Goal: Check status: Check status

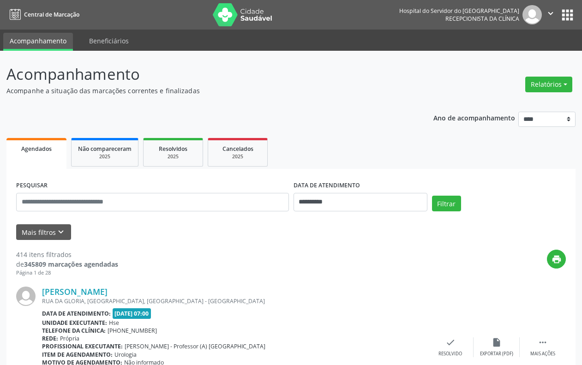
click at [45, 230] on button "Mais filtros keyboard_arrow_down" at bounding box center [43, 232] width 55 height 16
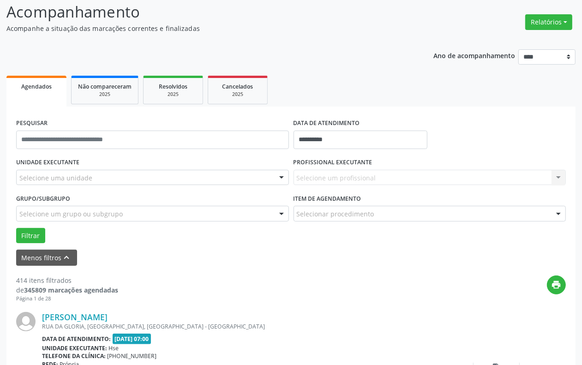
scroll to position [58, 0]
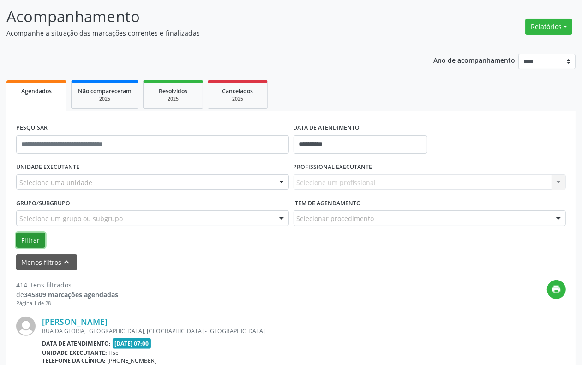
click at [32, 238] on button "Filtrar" at bounding box center [30, 241] width 29 height 16
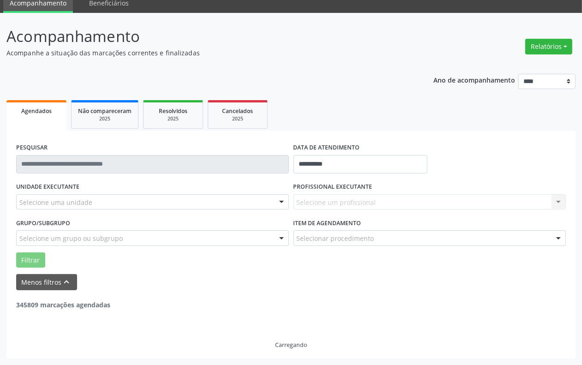
scroll to position [38, 0]
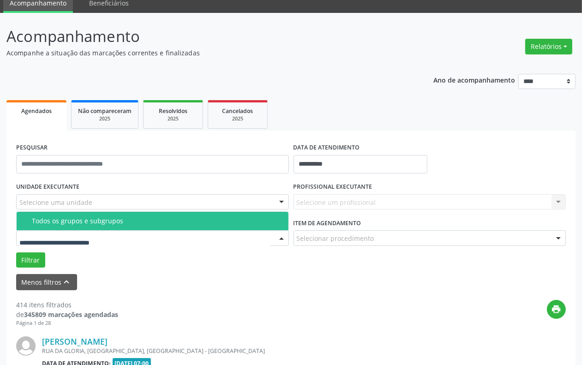
click at [127, 252] on input "text" at bounding box center [144, 243] width 251 height 18
click at [91, 217] on div "Todos os grupos e subgrupos" at bounding box center [157, 220] width 251 height 7
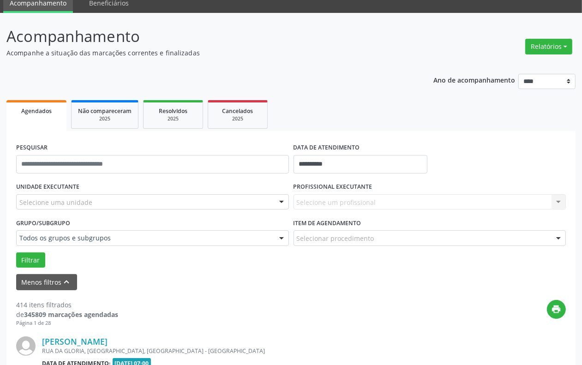
click at [95, 204] on div "Selecione uma unidade" at bounding box center [152, 202] width 273 height 16
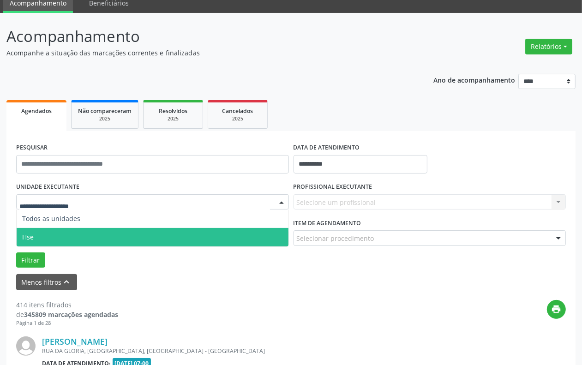
click at [88, 232] on span "Hse" at bounding box center [153, 237] width 272 height 18
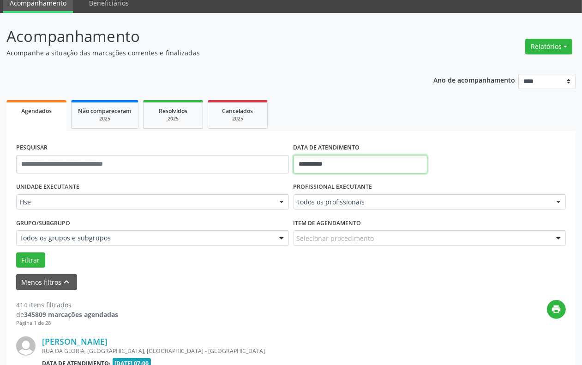
click at [342, 172] on input "**********" at bounding box center [361, 164] width 134 height 18
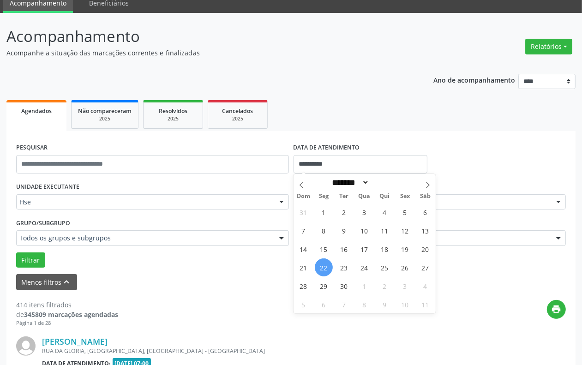
click at [322, 268] on span "22" at bounding box center [324, 268] width 18 height 18
type input "**********"
click at [322, 268] on span "22" at bounding box center [324, 268] width 18 height 18
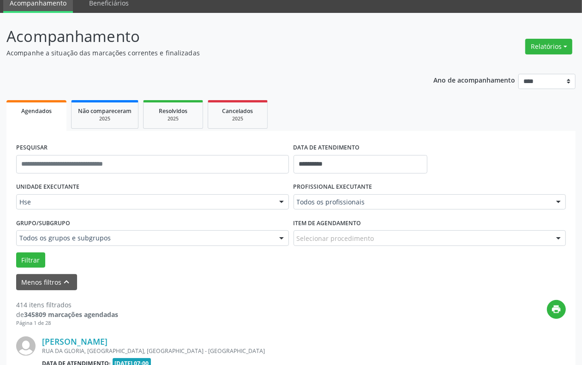
click at [239, 272] on form "**********" at bounding box center [291, 216] width 550 height 150
click at [30, 259] on button "Filtrar" at bounding box center [30, 261] width 29 height 16
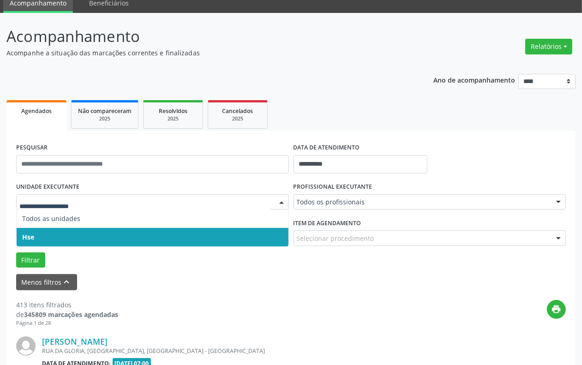
click at [78, 229] on span "Hse" at bounding box center [153, 237] width 272 height 18
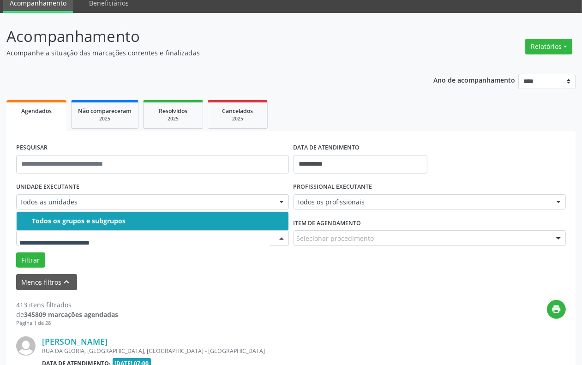
click at [81, 211] on div "Todos os grupos e subgrupos Nenhum resultado encontrado para: " " Nenhuma opção…" at bounding box center [152, 220] width 273 height 19
click at [74, 231] on div at bounding box center [152, 238] width 273 height 16
drag, startPoint x: 120, startPoint y: 193, endPoint x: 106, endPoint y: 211, distance: 22.7
click at [121, 192] on div "UNIDADE EXECUTANTE Todos as unidades Todos as unidades Hse Nenhum resultado enc…" at bounding box center [152, 198] width 277 height 36
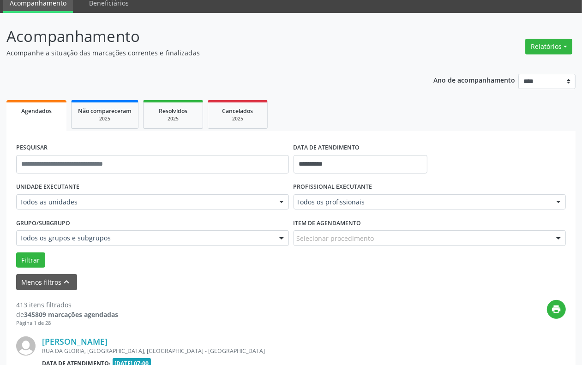
click at [322, 174] on div "**********" at bounding box center [360, 160] width 139 height 39
click at [353, 168] on input "**********" at bounding box center [361, 164] width 134 height 18
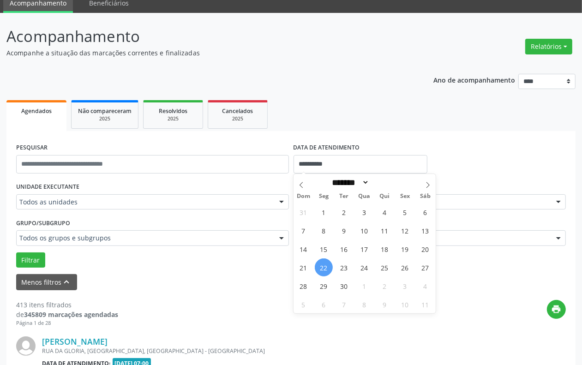
click at [326, 267] on span "22" at bounding box center [324, 268] width 18 height 18
type input "**********"
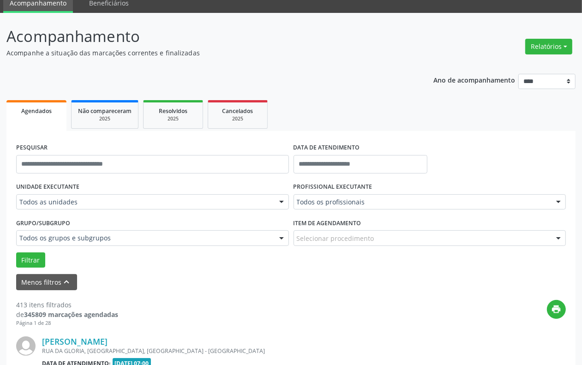
click at [186, 285] on div "Menos filtros keyboard_arrow_up" at bounding box center [291, 282] width 555 height 16
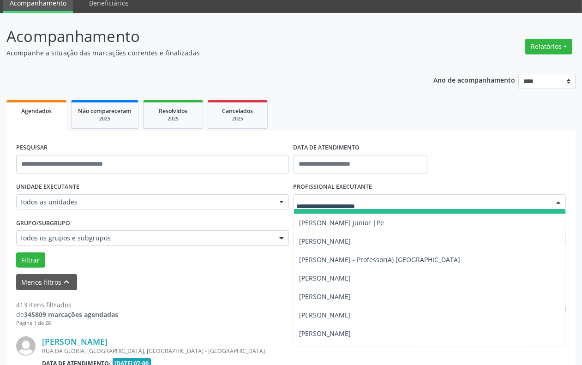
scroll to position [2424, 0]
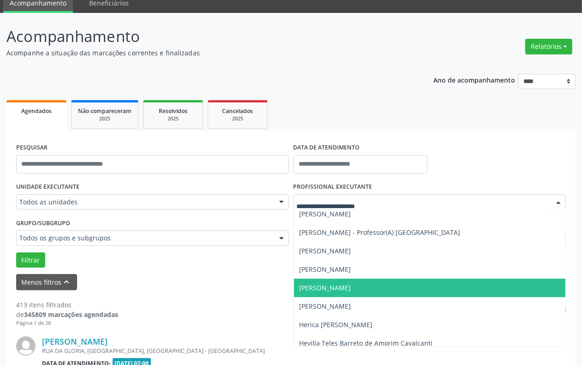
click at [351, 288] on span "[PERSON_NAME]" at bounding box center [326, 287] width 52 height 9
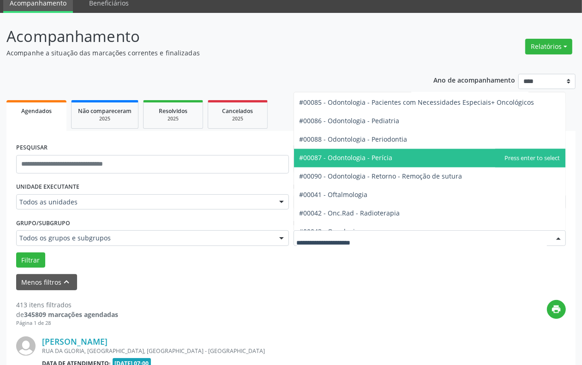
scroll to position [1212, 0]
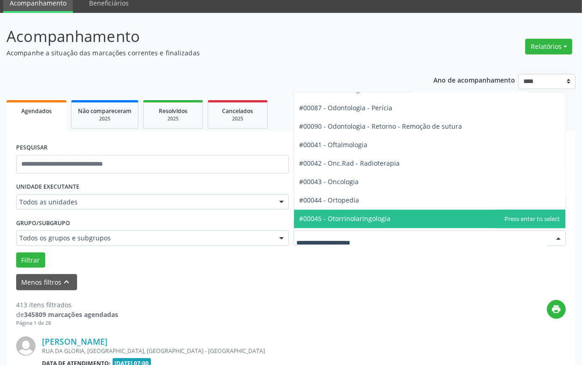
click at [375, 218] on span "#00045 - Otorrinolaringologia" at bounding box center [345, 219] width 91 height 9
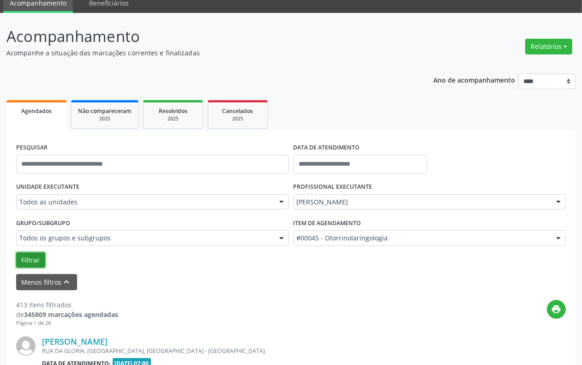
click at [30, 259] on button "Filtrar" at bounding box center [30, 261] width 29 height 16
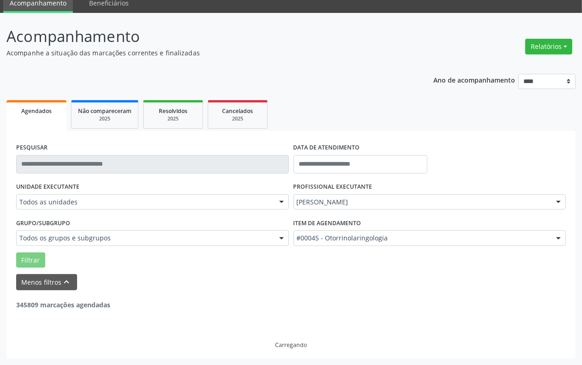
click at [90, 183] on div "UNIDADE EXECUTANTE Todos as unidades Todos as unidades Hse Nenhum resultado enc…" at bounding box center [152, 198] width 277 height 36
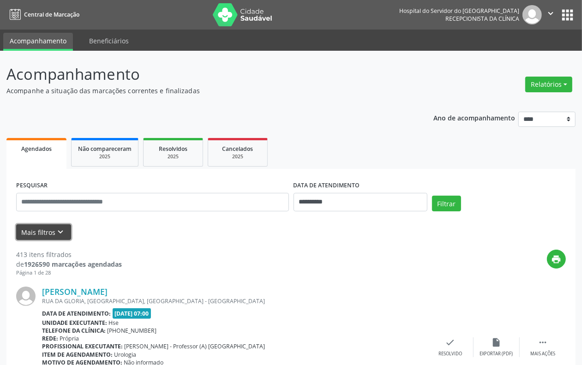
click at [37, 231] on button "Mais filtros keyboard_arrow_down" at bounding box center [43, 232] width 55 height 16
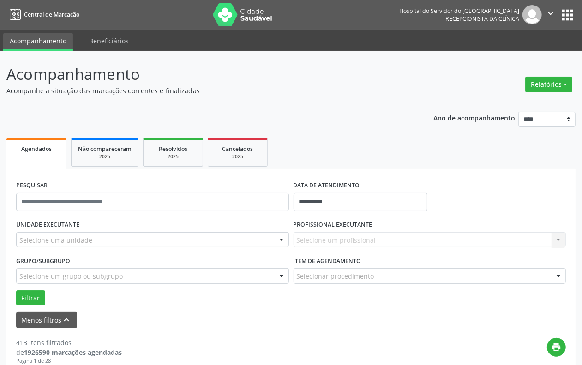
click at [60, 234] on div "Selecione uma unidade" at bounding box center [152, 240] width 273 height 16
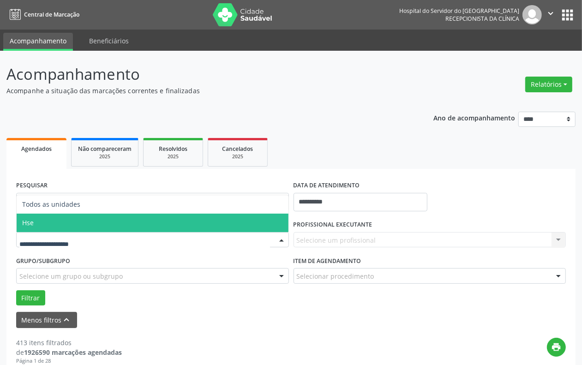
click at [54, 220] on span "Hse" at bounding box center [153, 223] width 272 height 18
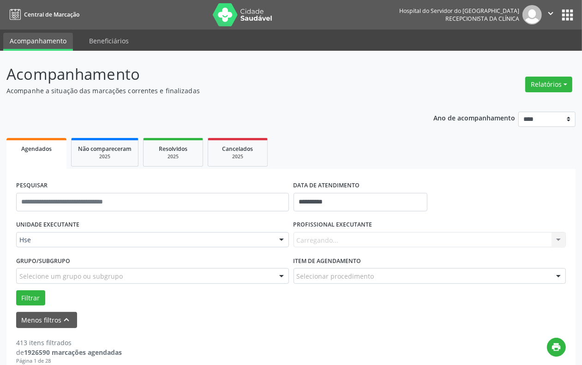
click at [328, 231] on label "PROFISSIONAL EXECUTANTE" at bounding box center [333, 225] width 79 height 14
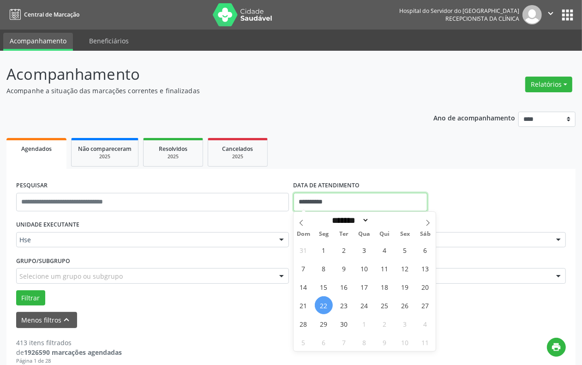
click at [325, 199] on input "**********" at bounding box center [361, 202] width 134 height 18
click at [324, 305] on span "22" at bounding box center [324, 305] width 18 height 18
type input "**********"
click at [324, 305] on span "22" at bounding box center [324, 305] width 18 height 18
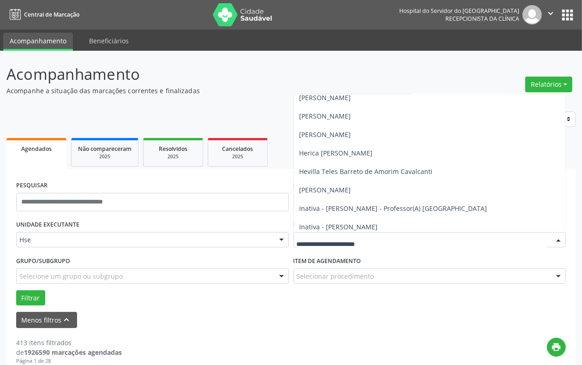
scroll to position [2482, 0]
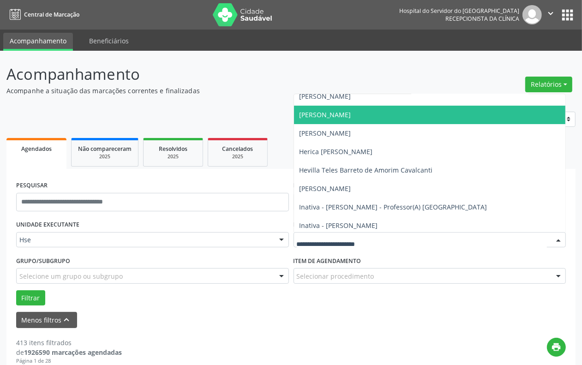
click at [343, 114] on span "[PERSON_NAME]" at bounding box center [326, 114] width 52 height 9
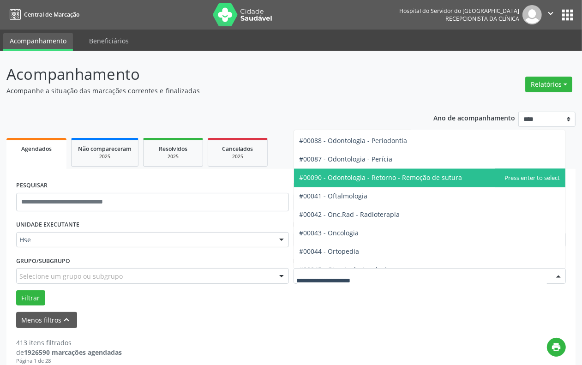
scroll to position [1212, 0]
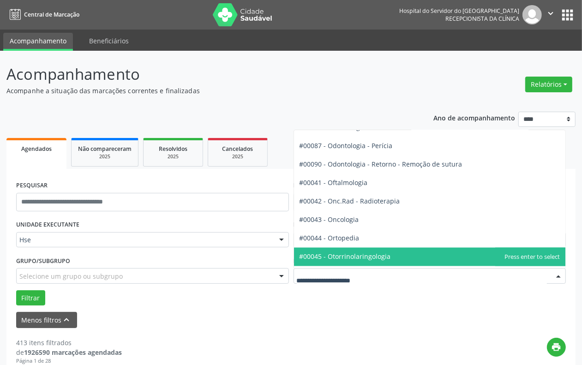
click at [350, 255] on span "#00045 - Otorrinolaringologia" at bounding box center [345, 257] width 91 height 9
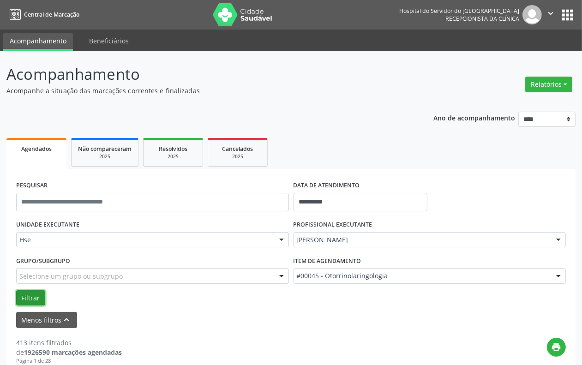
click at [30, 296] on button "Filtrar" at bounding box center [30, 298] width 29 height 16
click at [33, 298] on button "Filtrar" at bounding box center [30, 298] width 29 height 16
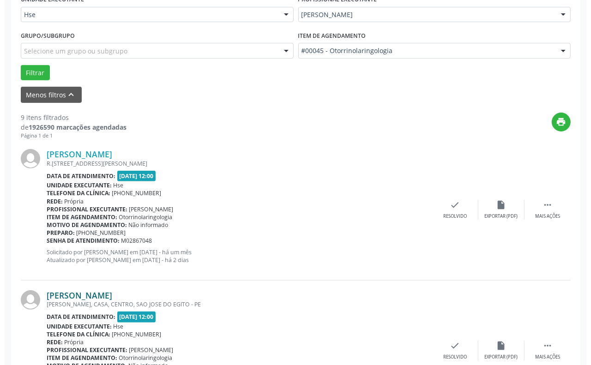
scroll to position [231, 0]
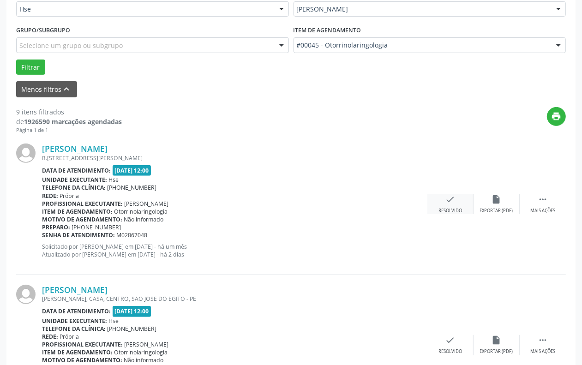
click at [450, 199] on icon "check" at bounding box center [451, 199] width 10 height 10
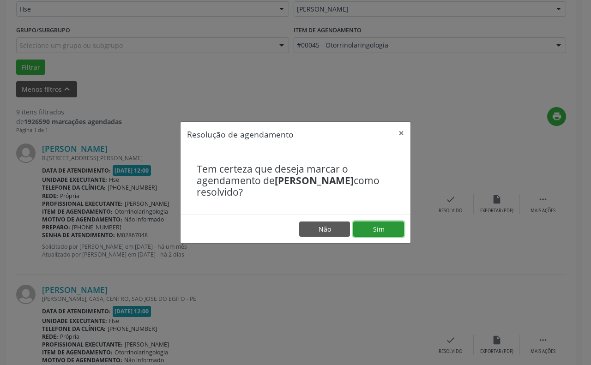
click at [377, 229] on button "Sim" at bounding box center [378, 230] width 51 height 16
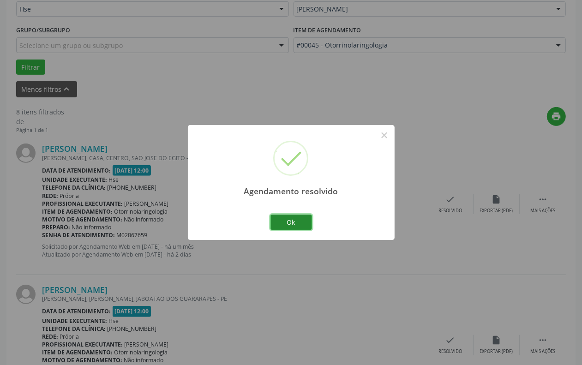
click at [290, 220] on button "Ok" at bounding box center [292, 223] width 42 height 16
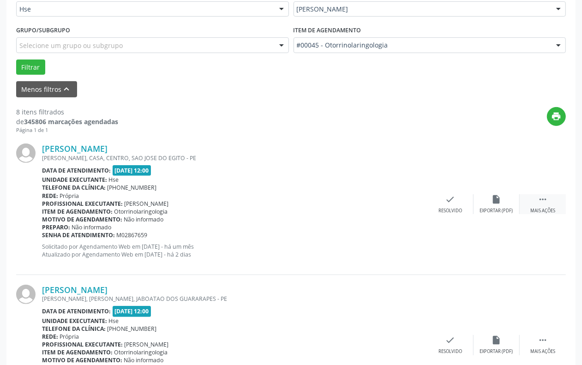
click at [543, 197] on icon "" at bounding box center [543, 199] width 10 height 10
click at [496, 197] on icon "alarm_off" at bounding box center [497, 199] width 10 height 10
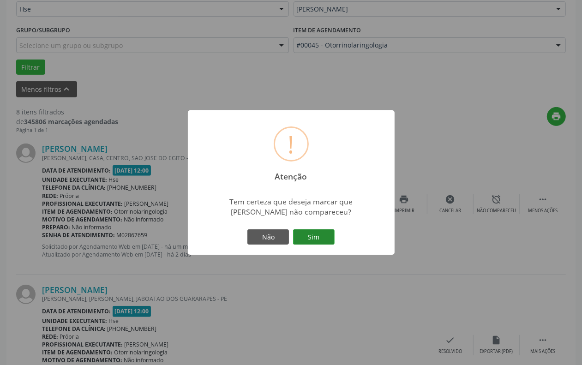
click at [314, 232] on button "Sim" at bounding box center [314, 237] width 42 height 16
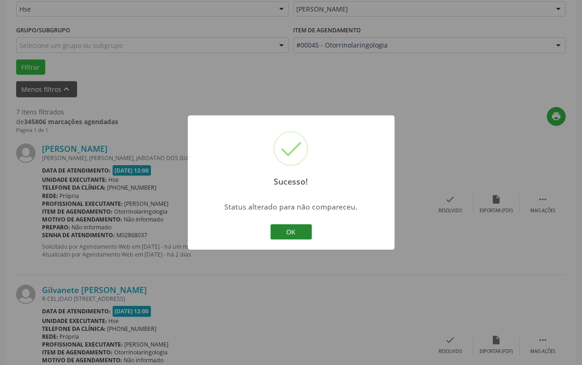
click at [295, 227] on button "OK" at bounding box center [292, 232] width 42 height 16
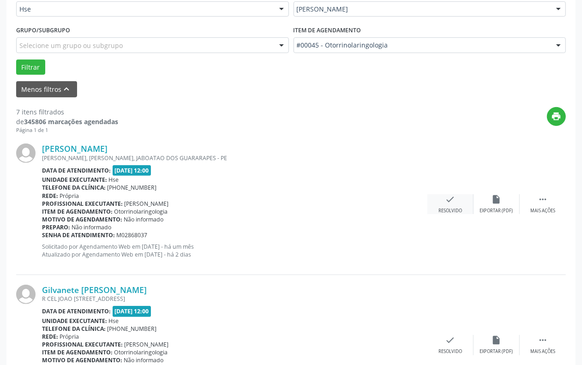
click at [449, 195] on icon "check" at bounding box center [451, 199] width 10 height 10
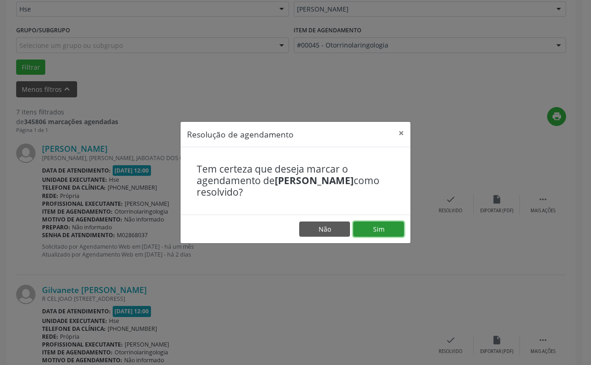
click at [377, 224] on button "Sim" at bounding box center [378, 230] width 51 height 16
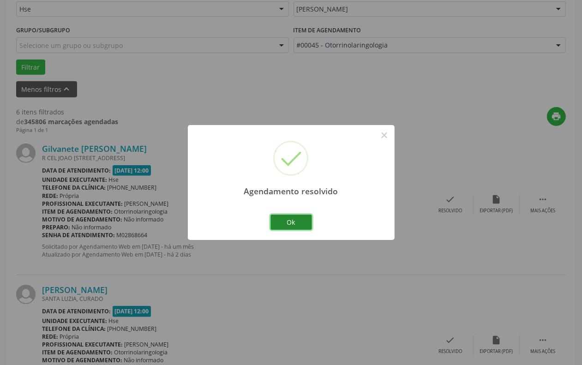
click at [290, 222] on button "Ok" at bounding box center [292, 223] width 42 height 16
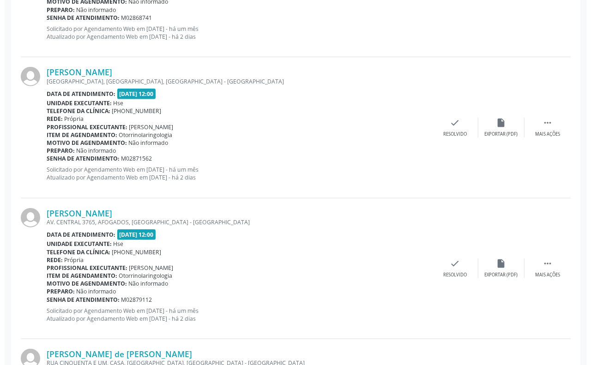
scroll to position [750, 0]
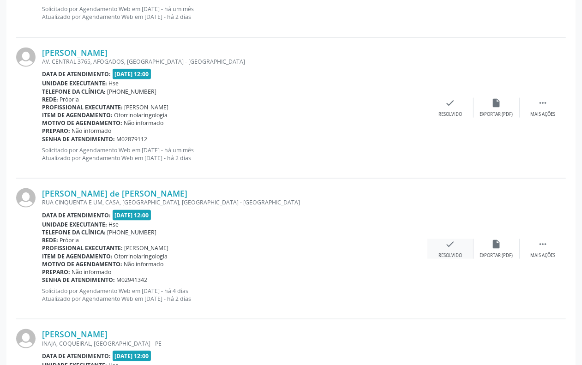
click at [451, 242] on icon "check" at bounding box center [451, 244] width 10 height 10
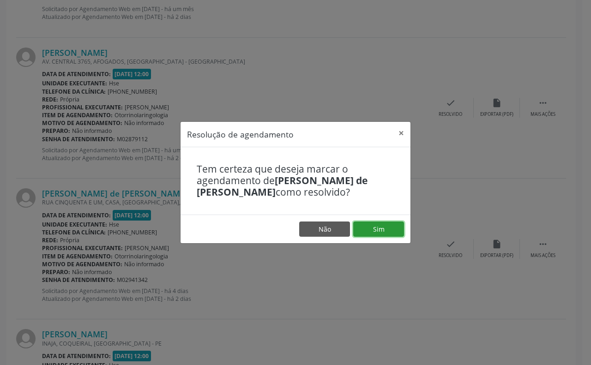
click at [374, 227] on button "Sim" at bounding box center [378, 230] width 51 height 16
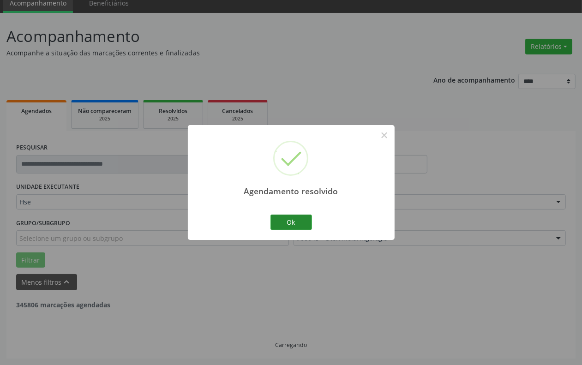
scroll to position [721, 0]
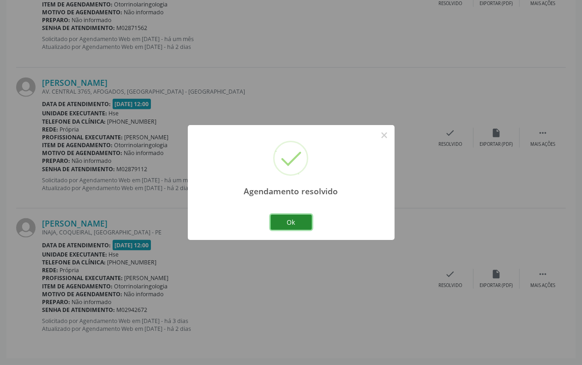
click at [292, 223] on button "Ok" at bounding box center [292, 223] width 42 height 16
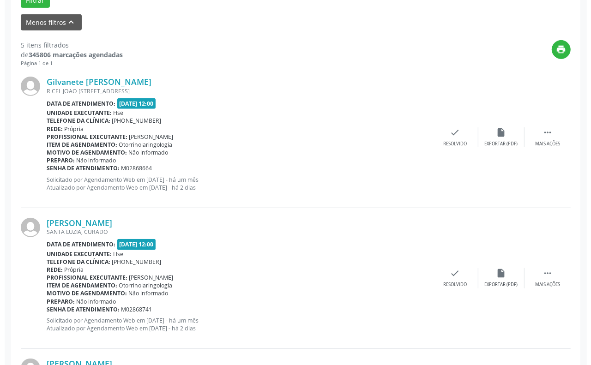
scroll to position [259, 0]
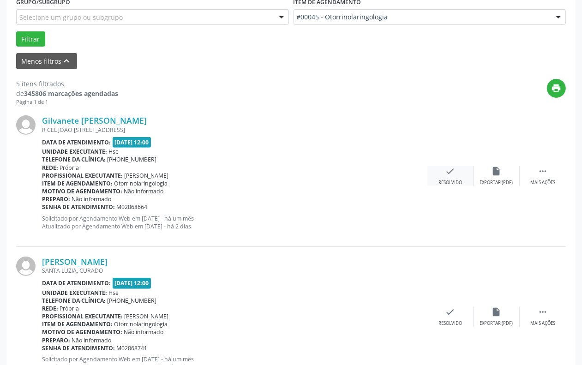
click at [448, 172] on icon "check" at bounding box center [451, 171] width 10 height 10
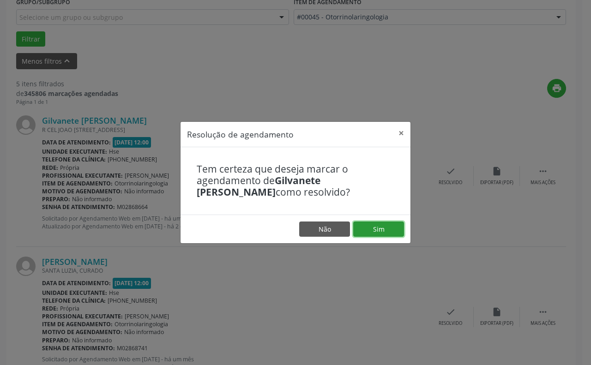
click at [376, 224] on button "Sim" at bounding box center [378, 230] width 51 height 16
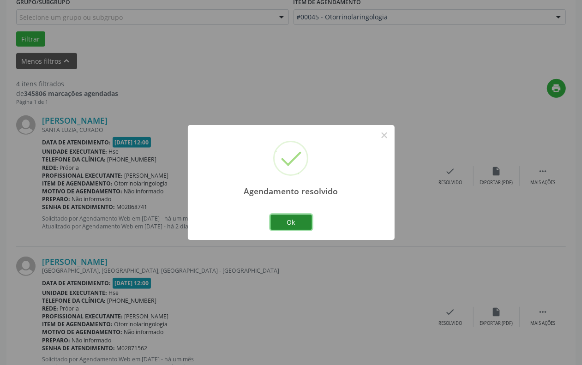
click at [289, 221] on button "Ok" at bounding box center [292, 223] width 42 height 16
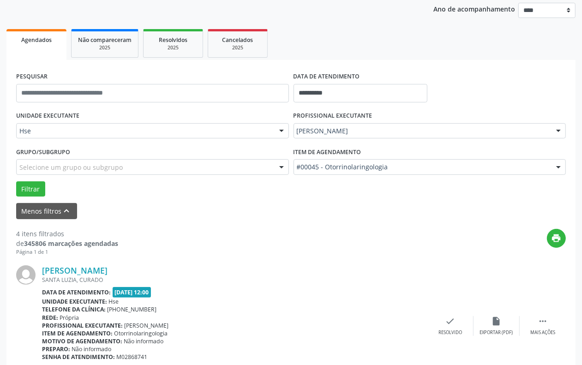
scroll to position [175, 0]
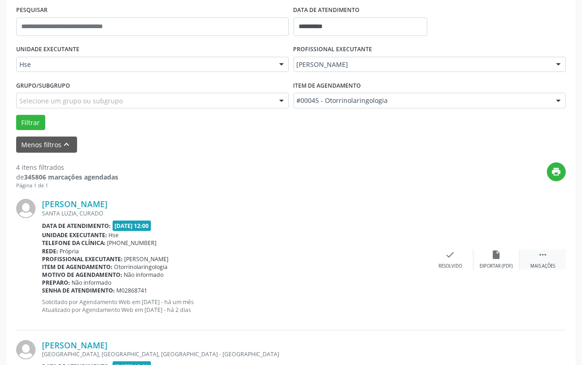
click at [542, 251] on icon "" at bounding box center [543, 255] width 10 height 10
click at [496, 255] on icon "alarm_off" at bounding box center [497, 255] width 10 height 10
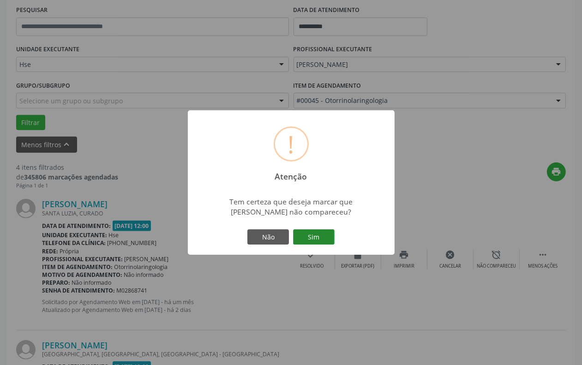
click at [312, 235] on button "Sim" at bounding box center [314, 237] width 42 height 16
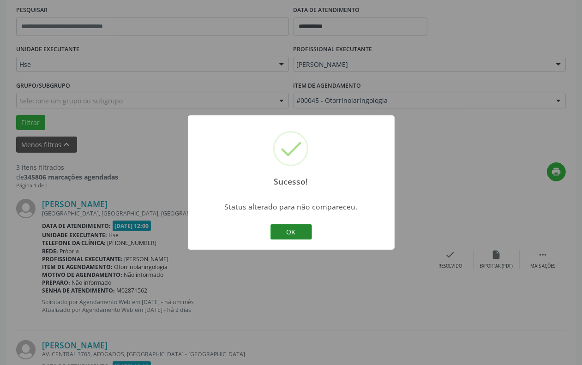
click at [291, 230] on button "OK" at bounding box center [292, 232] width 42 height 16
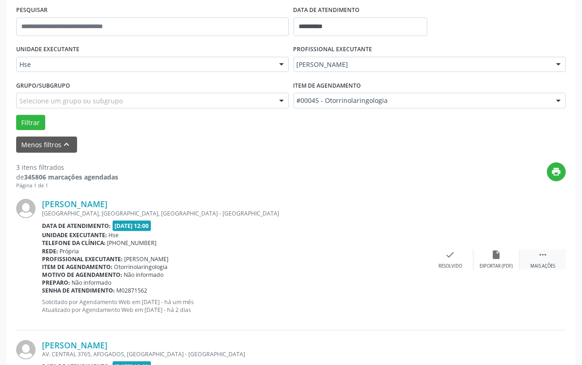
click at [543, 253] on icon "" at bounding box center [543, 255] width 10 height 10
click at [501, 252] on icon "alarm_off" at bounding box center [497, 255] width 10 height 10
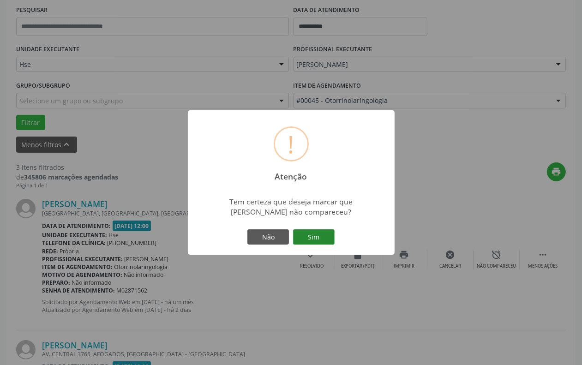
click at [313, 236] on button "Sim" at bounding box center [314, 237] width 42 height 16
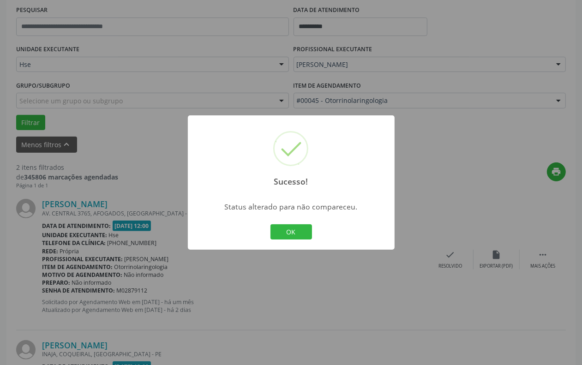
click at [271, 224] on button "OK" at bounding box center [292, 232] width 42 height 16
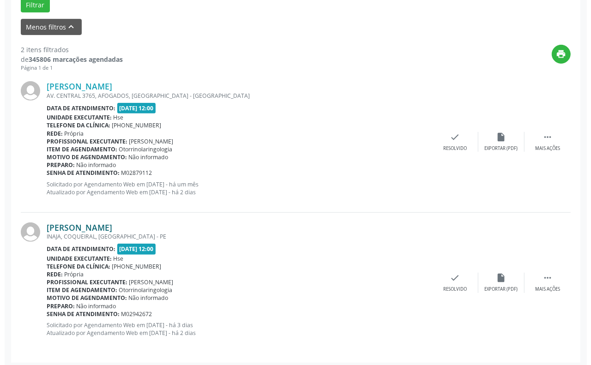
scroll to position [297, 0]
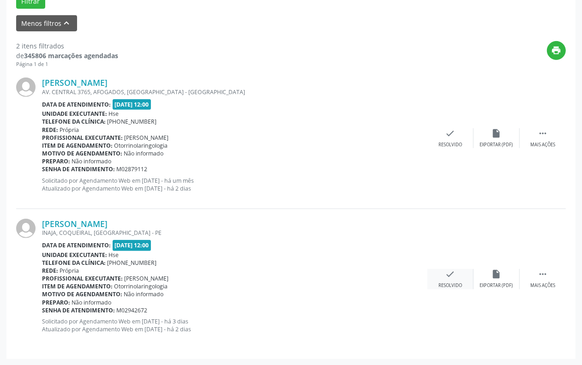
click at [452, 270] on icon "check" at bounding box center [451, 274] width 10 height 10
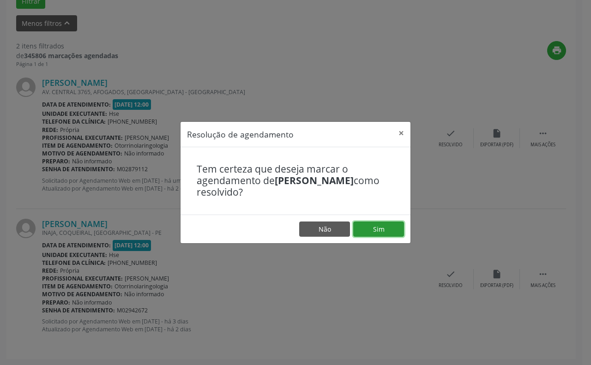
click at [374, 228] on button "Sim" at bounding box center [378, 230] width 51 height 16
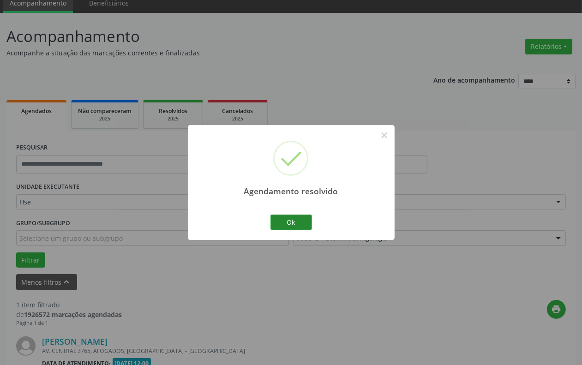
scroll to position [156, 0]
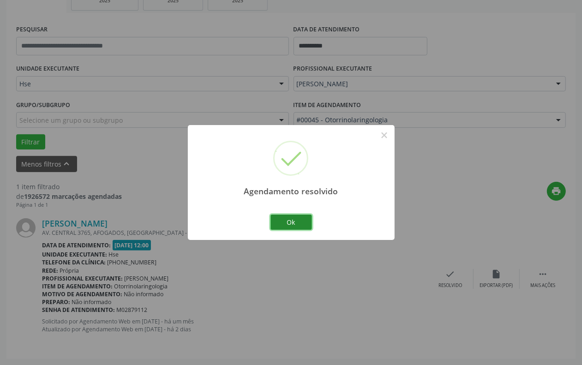
click at [286, 225] on button "Ok" at bounding box center [292, 223] width 42 height 16
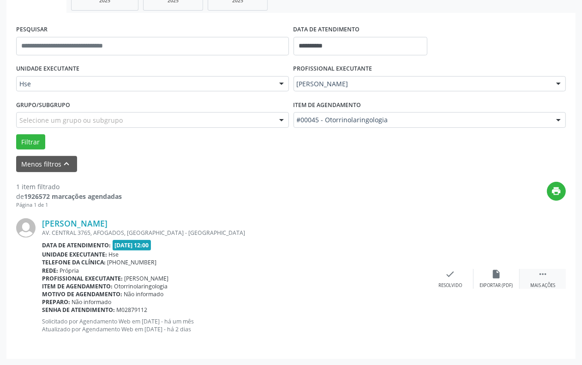
click at [538, 273] on icon "" at bounding box center [543, 274] width 10 height 10
click at [494, 273] on icon "alarm_off" at bounding box center [497, 274] width 10 height 10
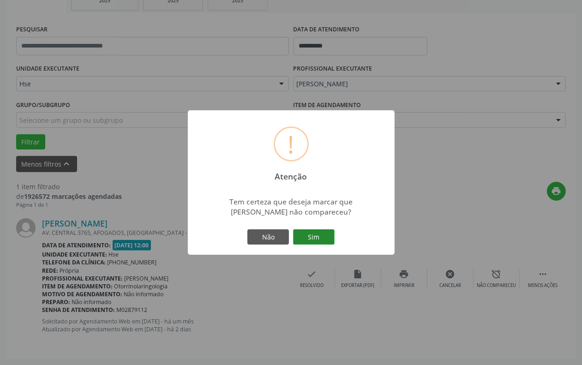
click at [315, 239] on button "Sim" at bounding box center [314, 237] width 42 height 16
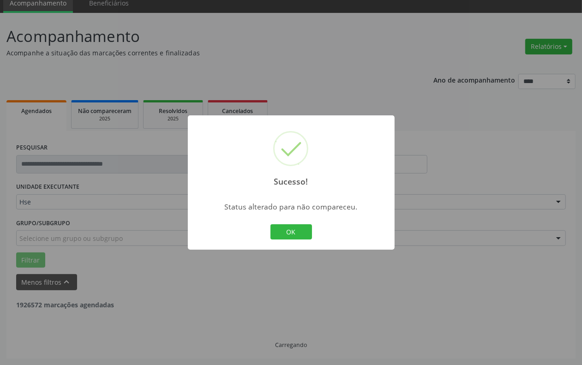
scroll to position [8, 0]
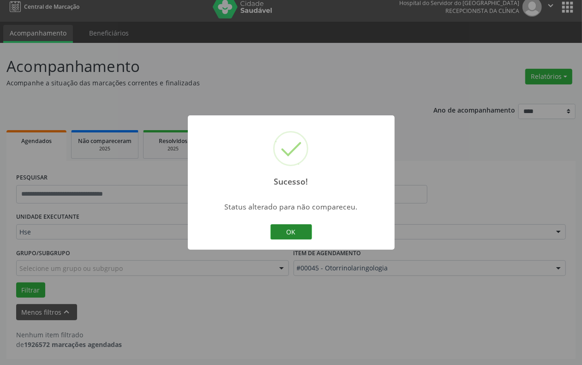
click at [292, 229] on button "OK" at bounding box center [292, 232] width 42 height 16
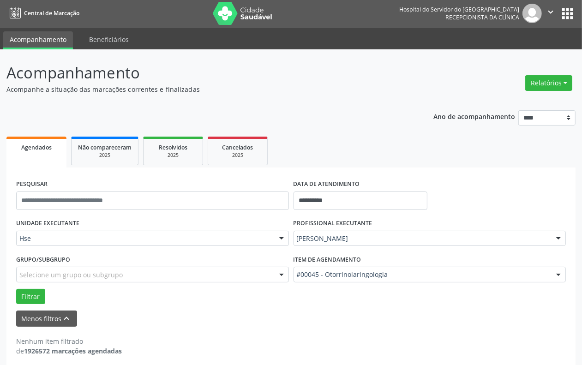
scroll to position [0, 0]
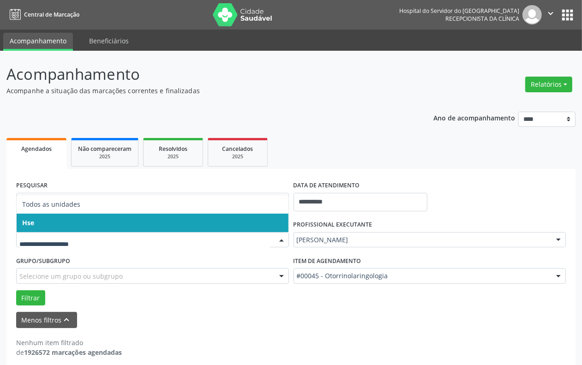
click at [77, 223] on span "Hse" at bounding box center [153, 223] width 272 height 18
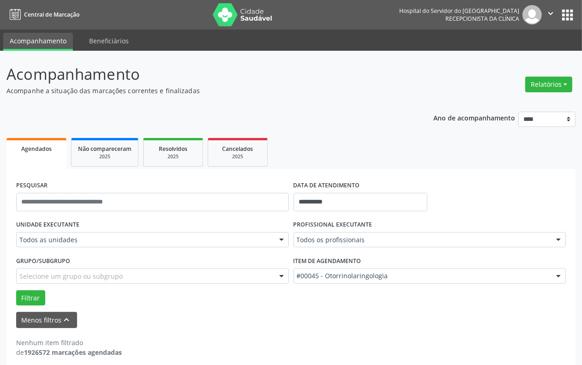
click at [78, 216] on div "PESQUISAR" at bounding box center [152, 198] width 277 height 39
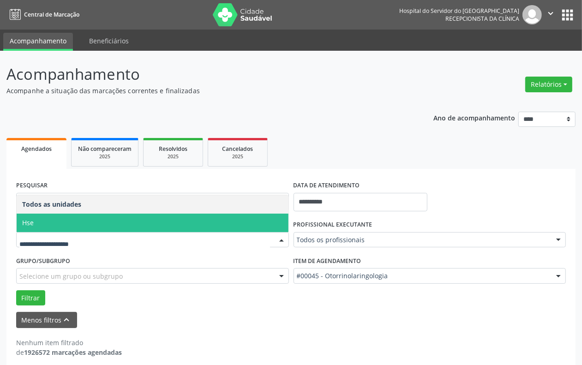
click at [78, 222] on span "Hse" at bounding box center [153, 223] width 272 height 18
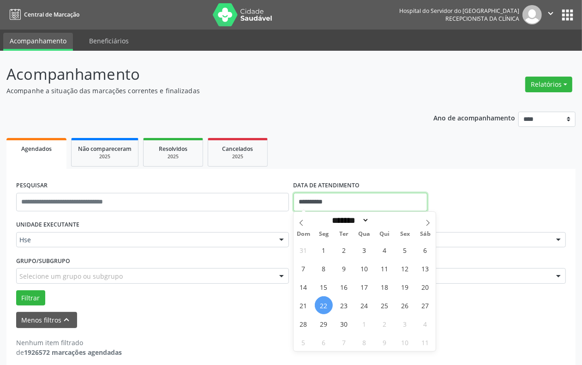
click at [344, 205] on input "**********" at bounding box center [361, 202] width 134 height 18
click at [325, 304] on span "22" at bounding box center [324, 305] width 18 height 18
type input "**********"
click at [325, 304] on span "22" at bounding box center [324, 305] width 18 height 18
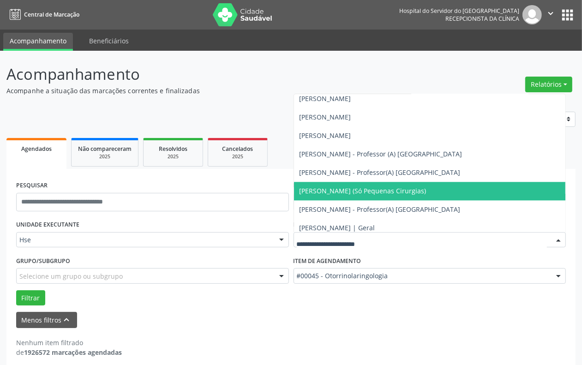
scroll to position [6175, 0]
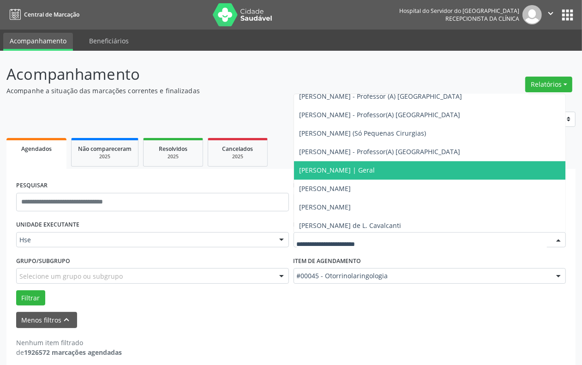
click at [337, 168] on span "[PERSON_NAME] | Geral" at bounding box center [338, 170] width 76 height 9
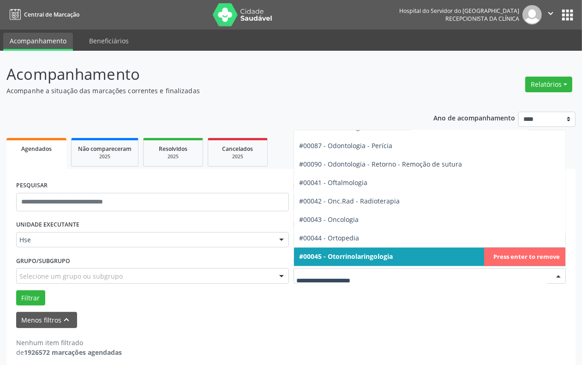
click at [555, 275] on div at bounding box center [559, 277] width 14 height 16
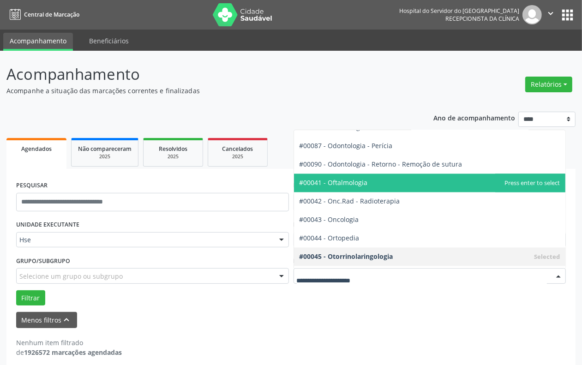
click at [338, 182] on span "#00041 - Oftalmologia" at bounding box center [334, 183] width 68 height 9
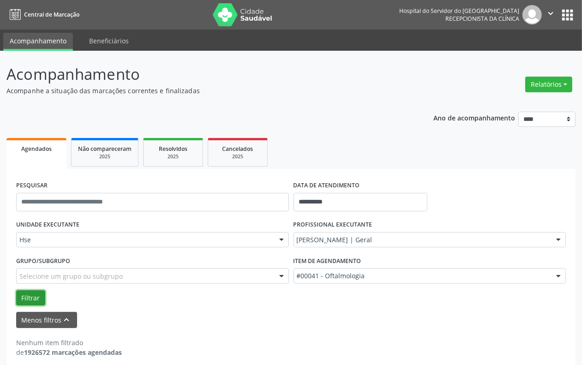
click at [26, 299] on button "Filtrar" at bounding box center [30, 298] width 29 height 16
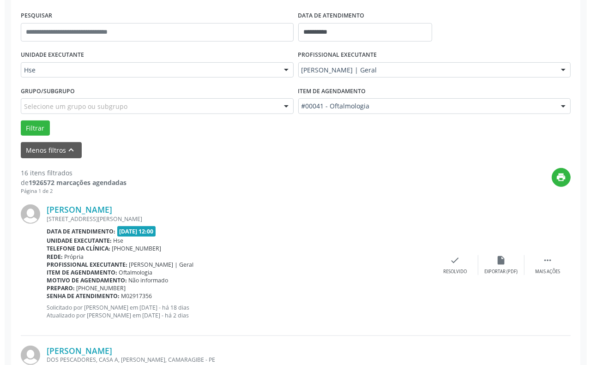
scroll to position [231, 0]
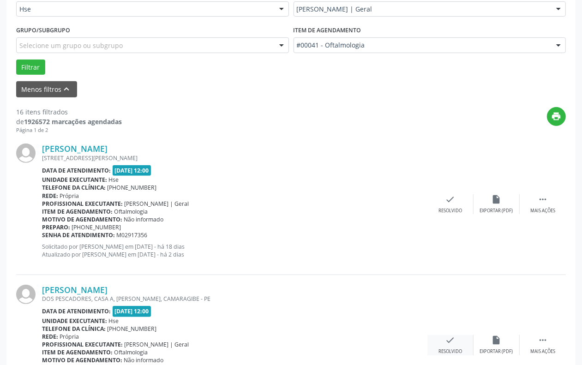
click at [450, 338] on icon "check" at bounding box center [451, 340] width 10 height 10
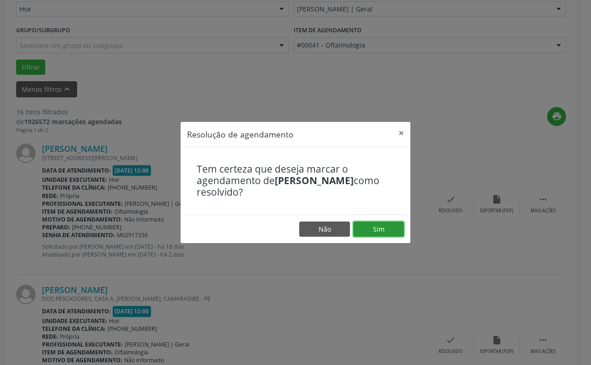
click at [377, 228] on button "Sim" at bounding box center [378, 230] width 51 height 16
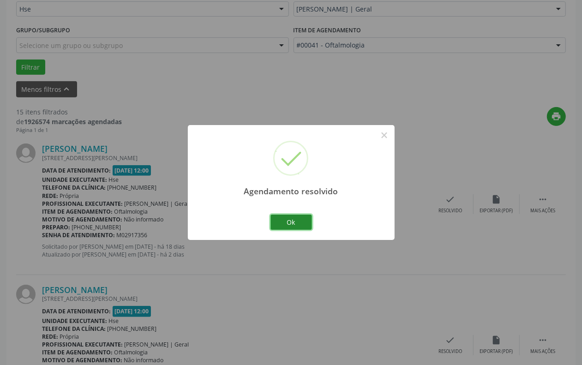
click at [289, 218] on button "Ok" at bounding box center [292, 223] width 42 height 16
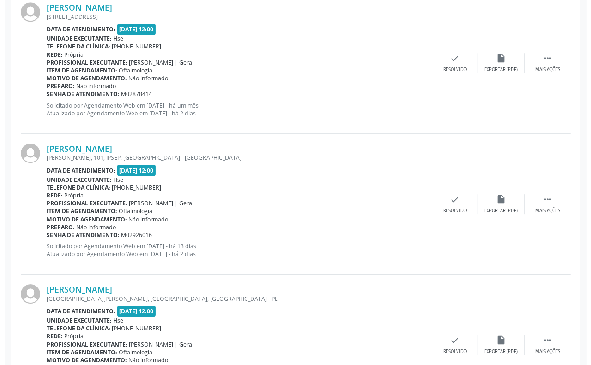
scroll to position [1789, 0]
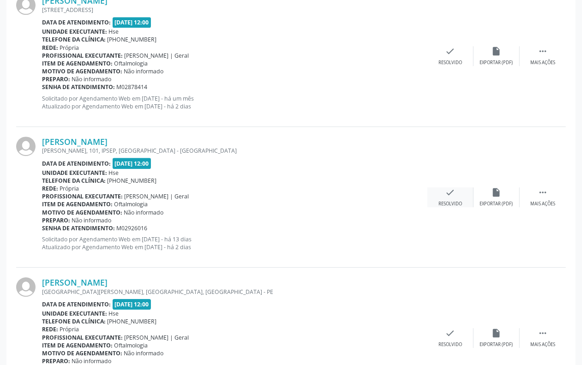
click at [448, 192] on icon "check" at bounding box center [451, 192] width 10 height 10
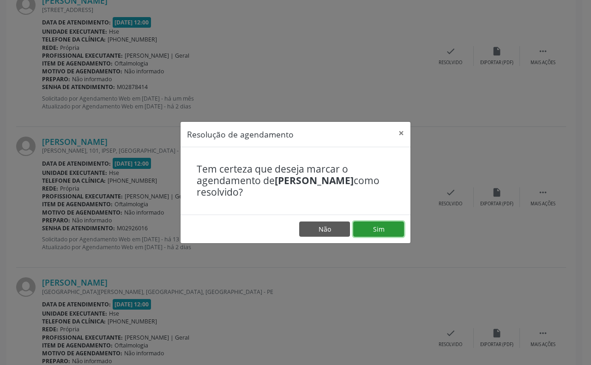
click at [375, 227] on button "Sim" at bounding box center [378, 230] width 51 height 16
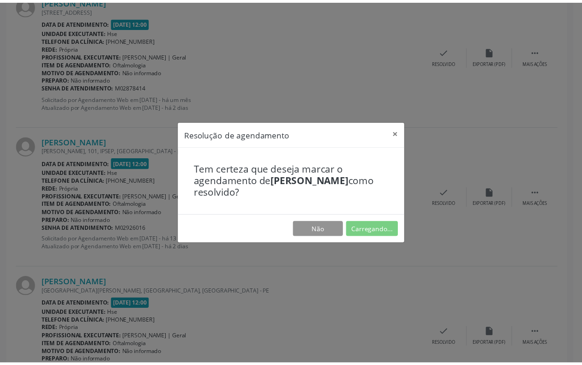
scroll to position [28, 0]
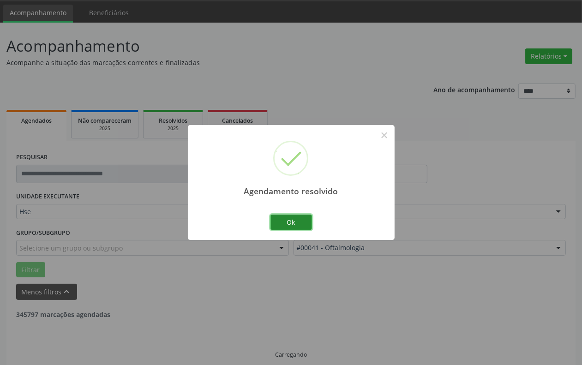
click at [291, 220] on button "Ok" at bounding box center [292, 223] width 42 height 16
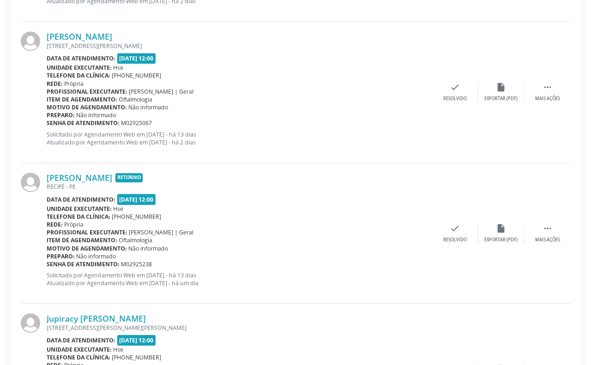
scroll to position [1790, 0]
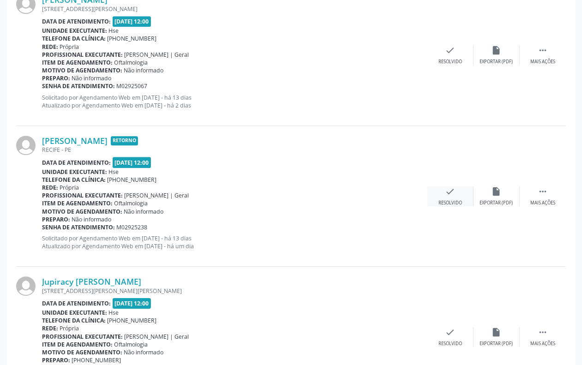
click at [451, 189] on icon "check" at bounding box center [451, 192] width 10 height 10
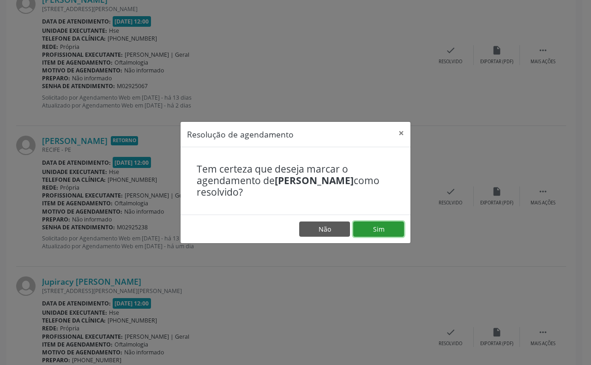
click at [376, 226] on button "Sim" at bounding box center [378, 230] width 51 height 16
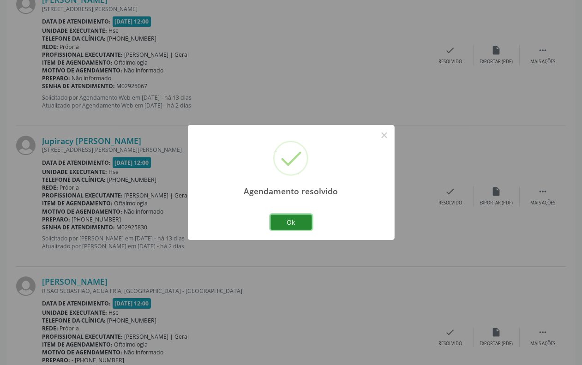
click at [290, 226] on button "Ok" at bounding box center [292, 223] width 42 height 16
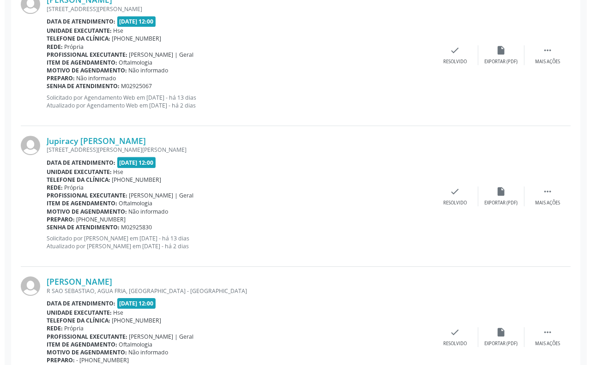
scroll to position [1675, 0]
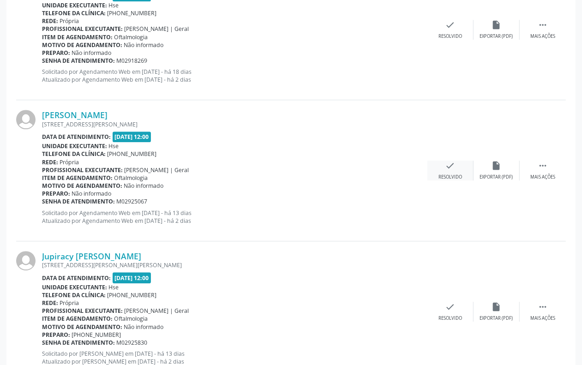
click at [450, 165] on icon "check" at bounding box center [451, 166] width 10 height 10
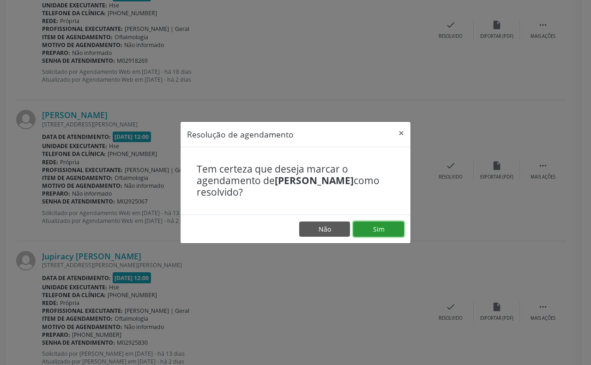
click at [374, 225] on button "Sim" at bounding box center [378, 230] width 51 height 16
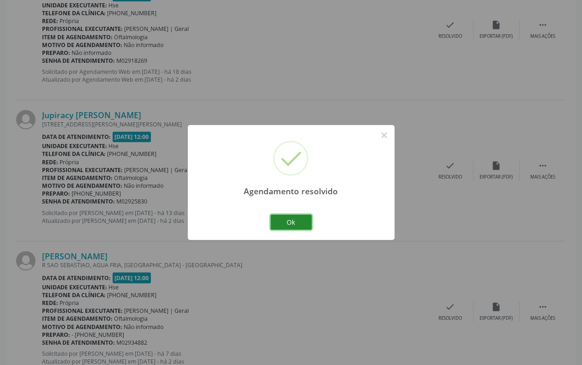
click at [293, 218] on button "Ok" at bounding box center [292, 223] width 42 height 16
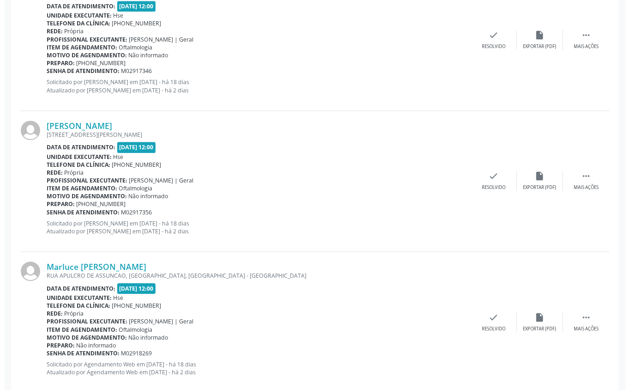
scroll to position [1377, 0]
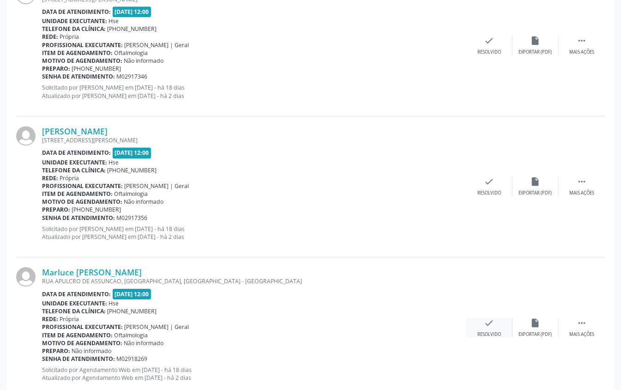
click at [491, 322] on icon "check" at bounding box center [489, 323] width 10 height 10
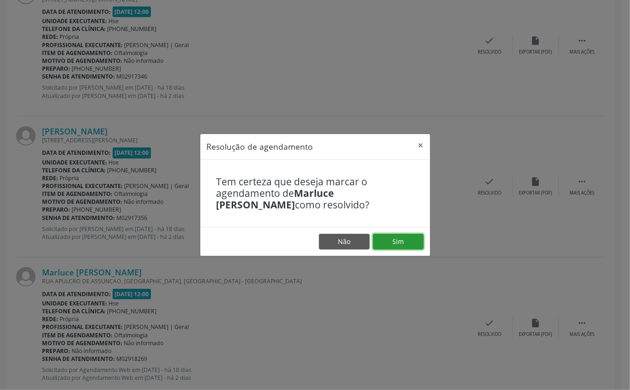
click at [397, 241] on button "Sim" at bounding box center [398, 242] width 51 height 16
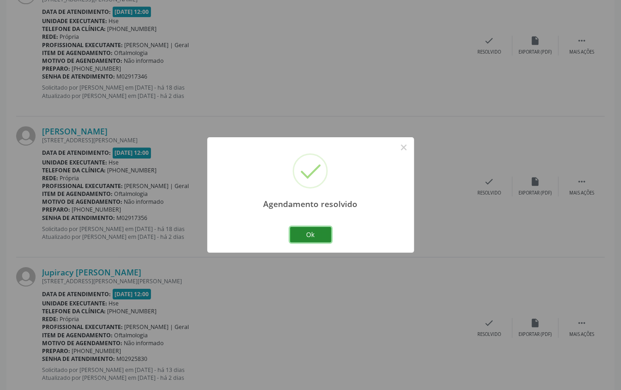
click at [307, 235] on button "Ok" at bounding box center [311, 235] width 42 height 16
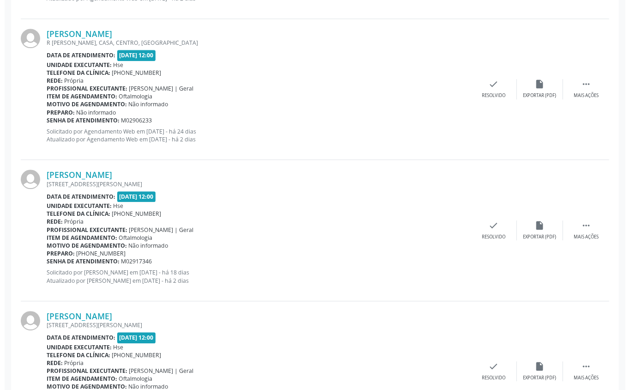
scroll to position [1007, 0]
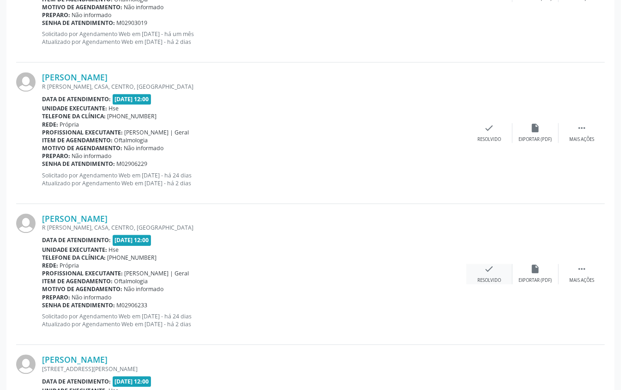
click at [489, 267] on icon "check" at bounding box center [489, 269] width 10 height 10
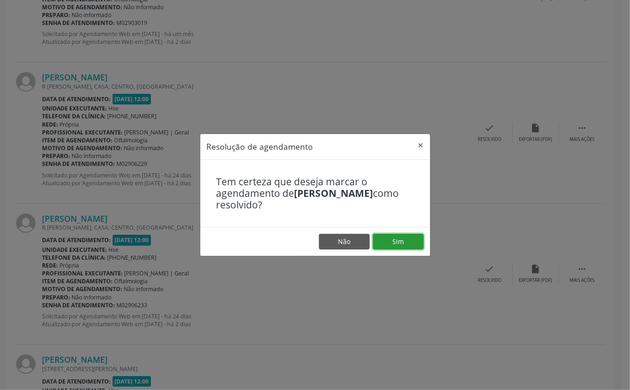
click at [394, 242] on button "Sim" at bounding box center [398, 242] width 51 height 16
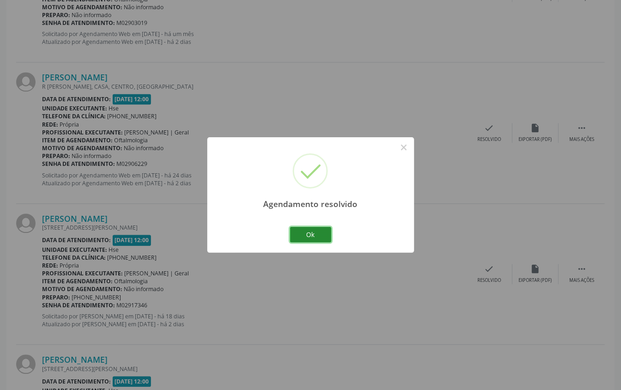
click at [311, 233] on button "Ok" at bounding box center [311, 235] width 42 height 16
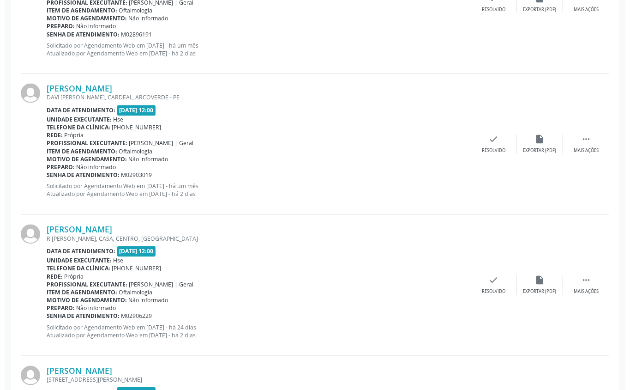
scroll to position [856, 0]
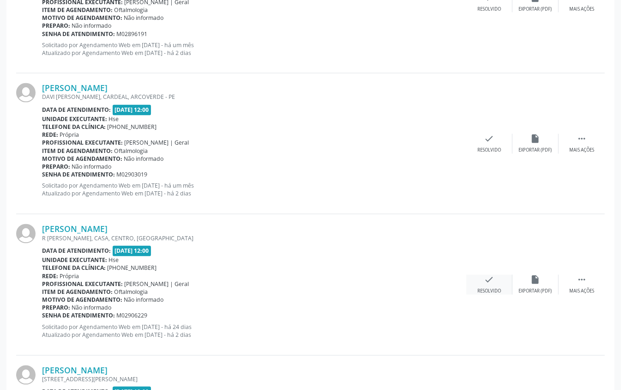
click at [494, 278] on icon "check" at bounding box center [489, 280] width 10 height 10
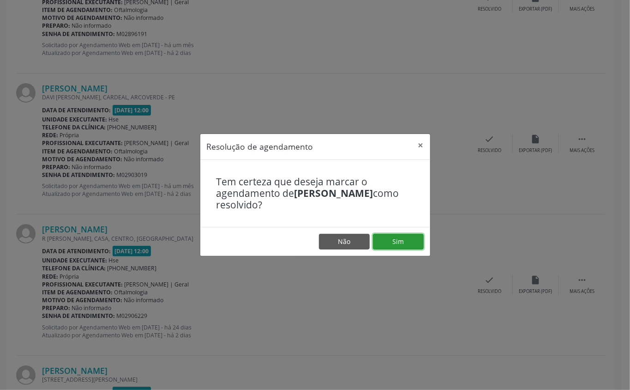
click at [397, 246] on button "Sim" at bounding box center [398, 242] width 51 height 16
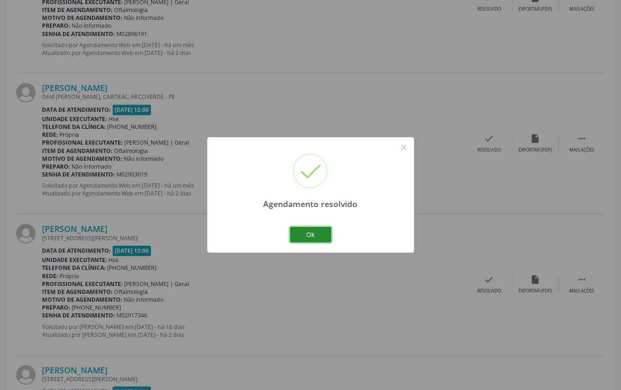
click at [306, 235] on button "Ok" at bounding box center [311, 235] width 42 height 16
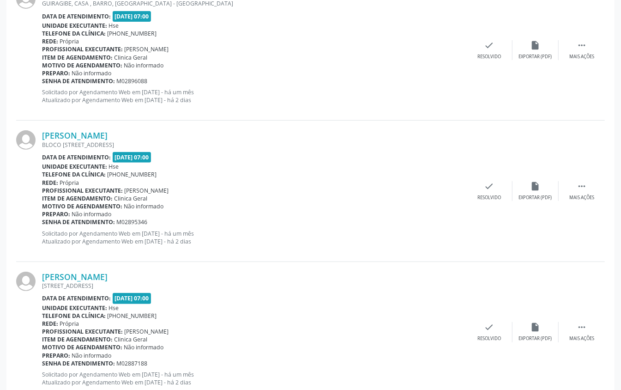
scroll to position [2047, 0]
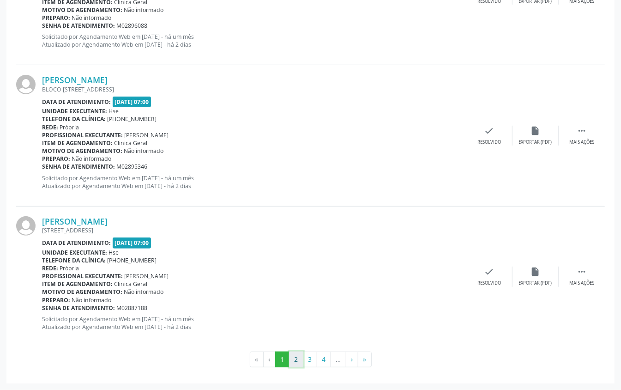
click at [296, 356] on button "2" at bounding box center [296, 359] width 14 height 16
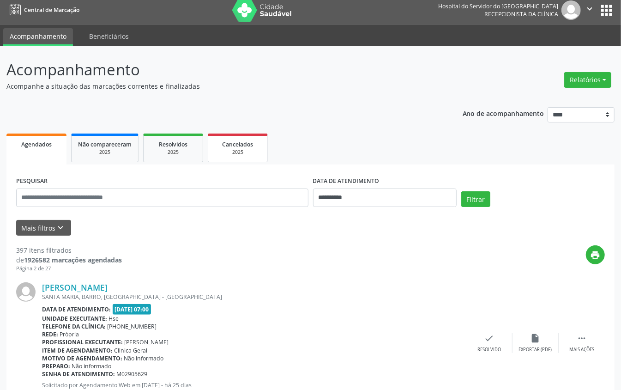
scroll to position [0, 0]
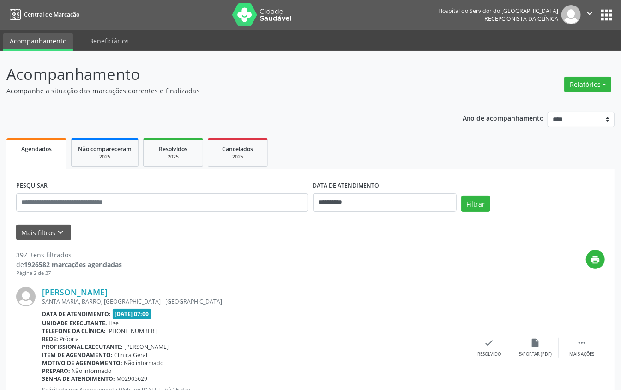
click at [54, 235] on button "Mais filtros keyboard_arrow_down" at bounding box center [43, 232] width 55 height 16
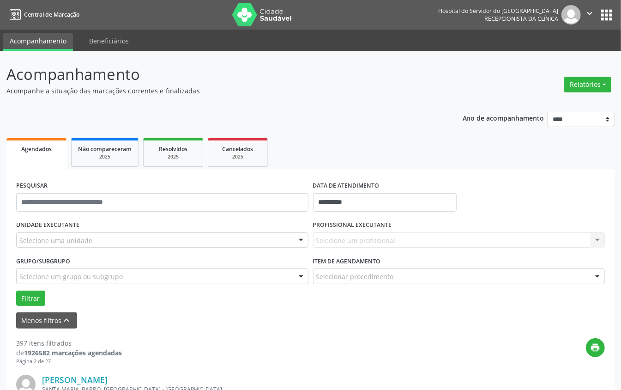
click at [125, 235] on div "Selecione uma unidade" at bounding box center [162, 240] width 292 height 16
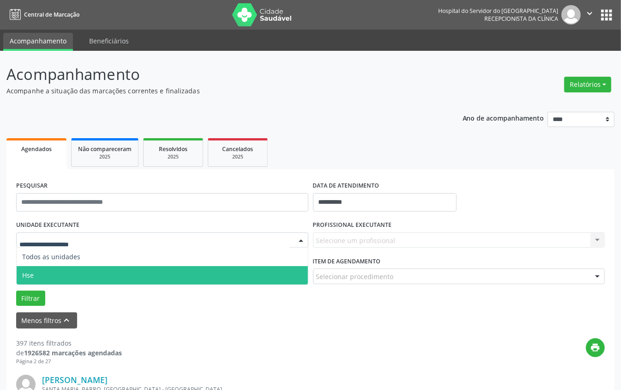
click at [63, 271] on span "Hse" at bounding box center [162, 275] width 291 height 18
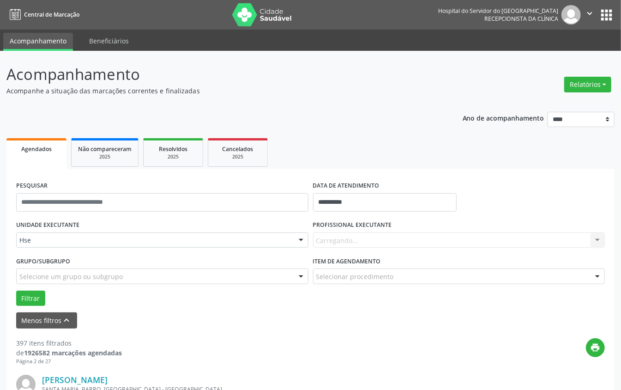
click at [353, 239] on div "Carregando... Nenhum resultado encontrado para: " " Não há nenhuma opção para s…" at bounding box center [459, 240] width 292 height 16
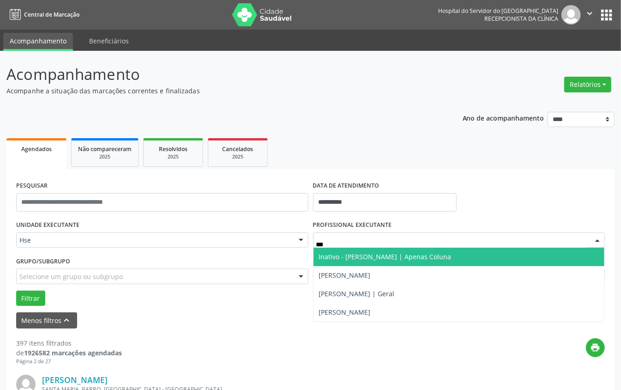
type input "****"
click at [395, 254] on span "[PERSON_NAME] | Geral" at bounding box center [357, 256] width 76 height 9
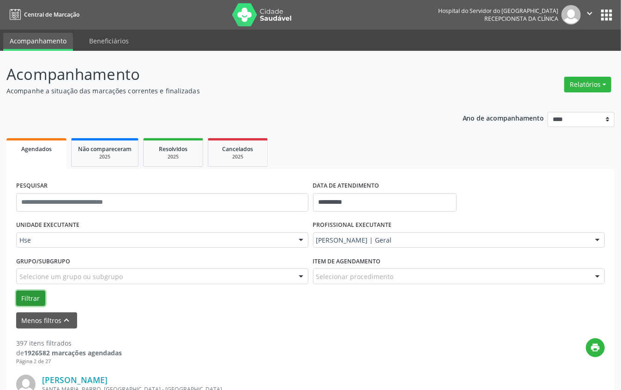
click at [32, 293] on button "Filtrar" at bounding box center [30, 298] width 29 height 16
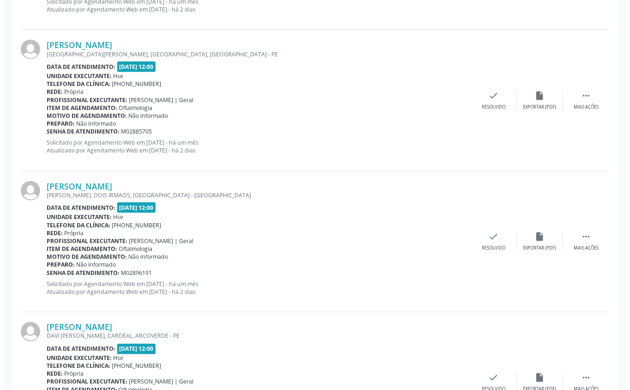
scroll to position [615, 0]
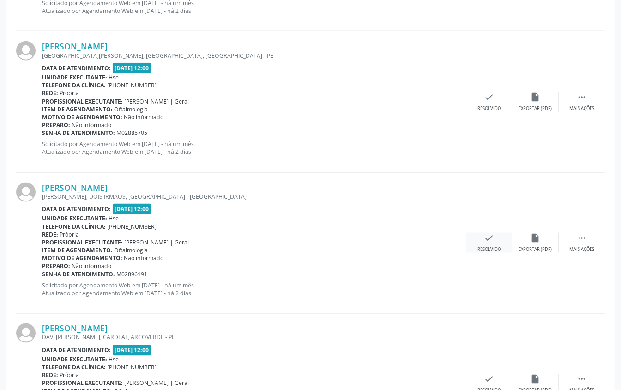
click at [488, 238] on icon "check" at bounding box center [489, 238] width 10 height 10
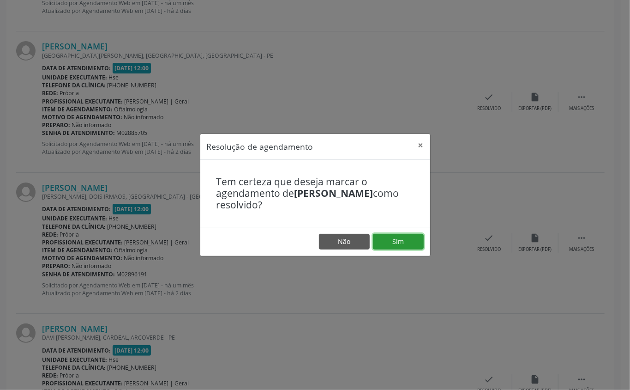
click at [392, 241] on button "Sim" at bounding box center [398, 242] width 51 height 16
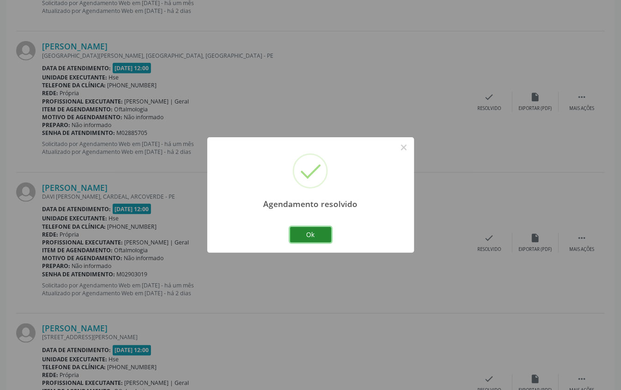
click at [308, 235] on button "Ok" at bounding box center [311, 235] width 42 height 16
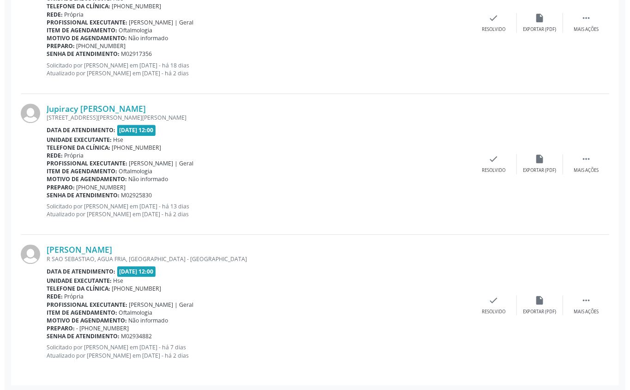
scroll to position [1120, 0]
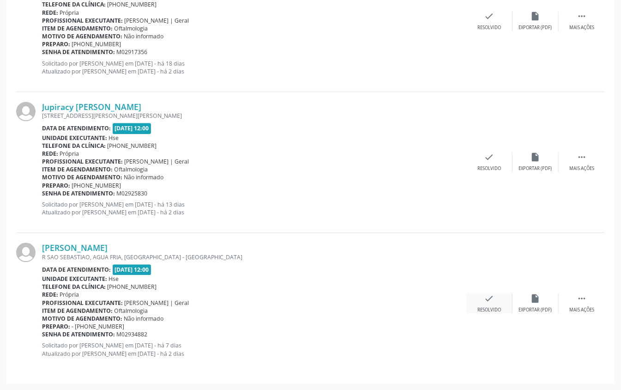
click at [488, 295] on icon "check" at bounding box center [489, 298] width 10 height 10
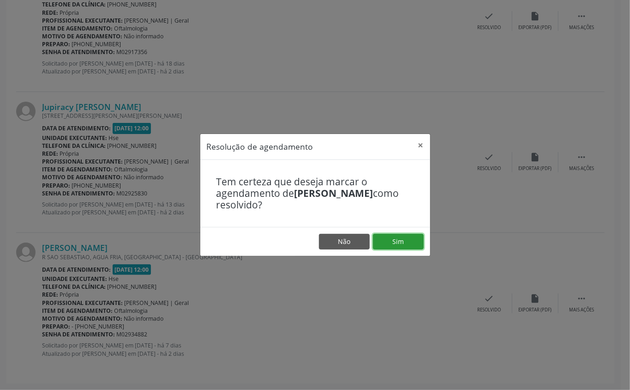
click at [398, 236] on button "Sim" at bounding box center [398, 242] width 51 height 16
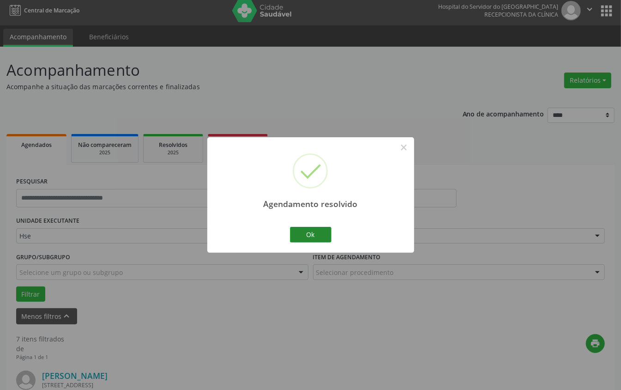
scroll to position [979, 0]
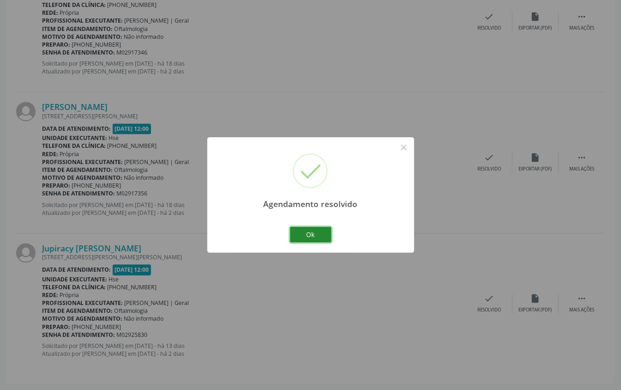
click at [309, 234] on button "Ok" at bounding box center [311, 235] width 42 height 16
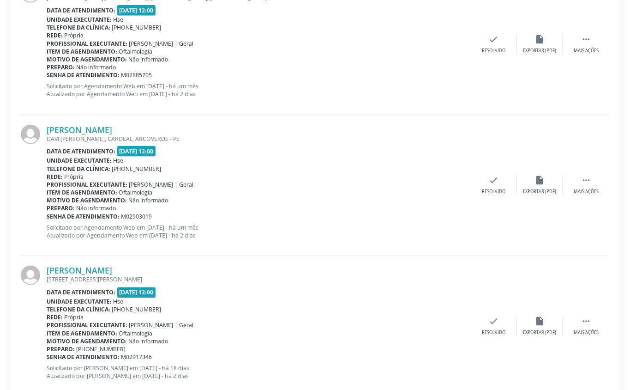
scroll to position [671, 0]
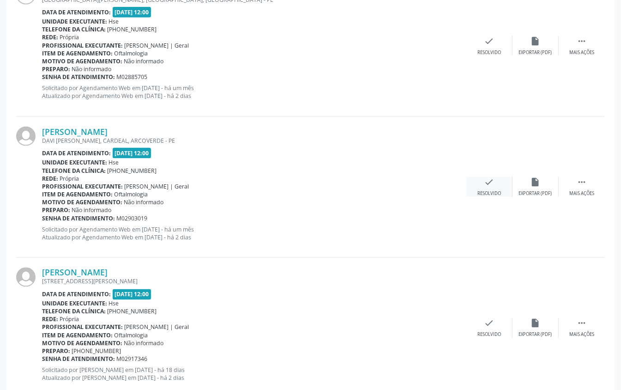
click at [489, 183] on icon "check" at bounding box center [489, 182] width 10 height 10
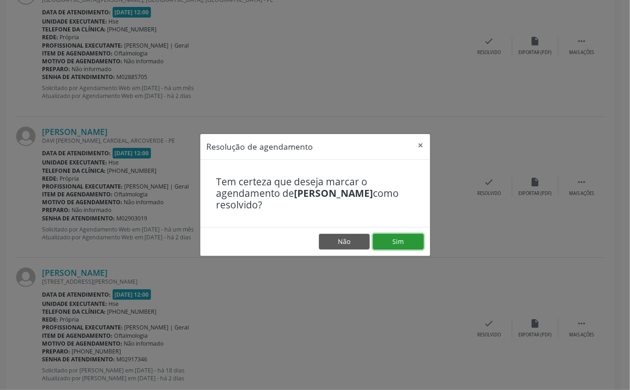
click at [396, 242] on button "Sim" at bounding box center [398, 242] width 51 height 16
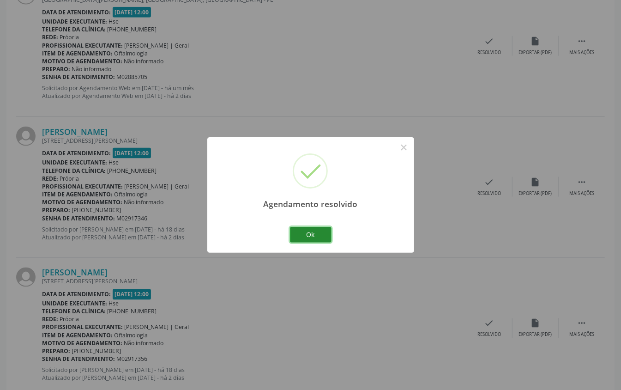
click at [311, 228] on button "Ok" at bounding box center [311, 235] width 42 height 16
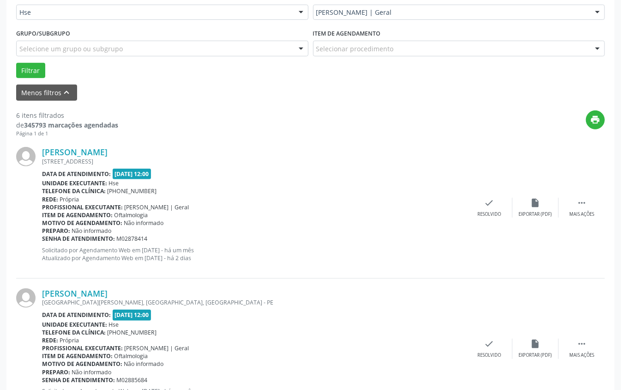
scroll to position [222, 0]
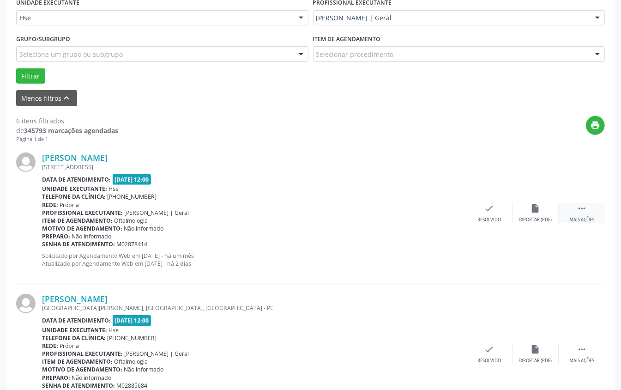
click at [580, 209] on icon "" at bounding box center [582, 208] width 10 height 10
click at [534, 207] on icon "alarm_off" at bounding box center [536, 208] width 10 height 10
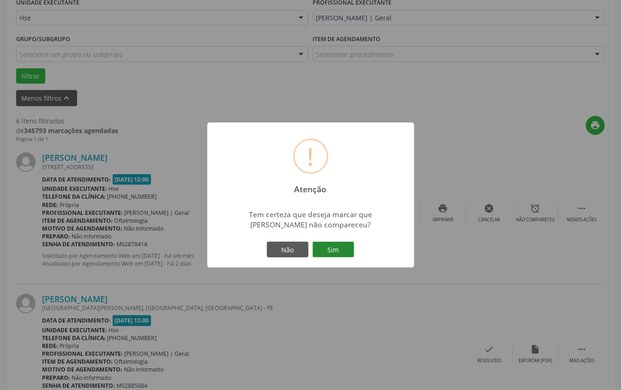
click at [337, 245] on button "Sim" at bounding box center [334, 249] width 42 height 16
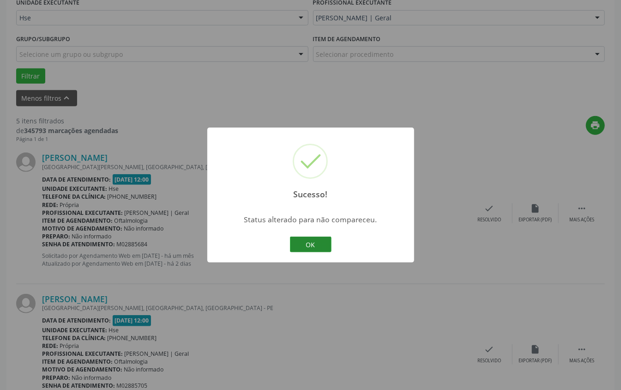
click at [312, 242] on button "OK" at bounding box center [311, 244] width 42 height 16
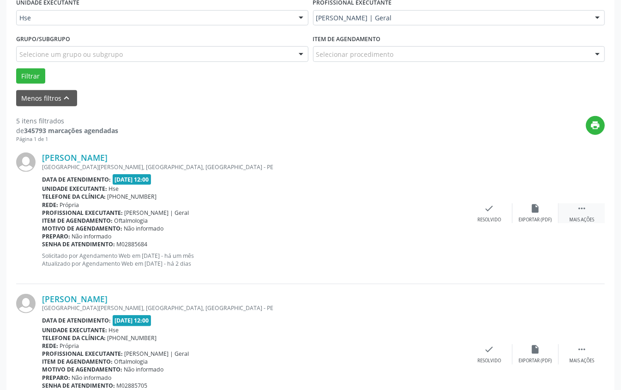
click at [582, 207] on icon "" at bounding box center [582, 208] width 10 height 10
click at [533, 206] on icon "alarm_off" at bounding box center [536, 208] width 10 height 10
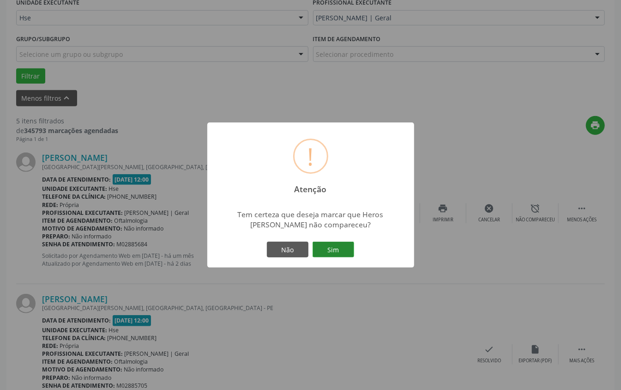
click at [332, 245] on button "Sim" at bounding box center [334, 249] width 42 height 16
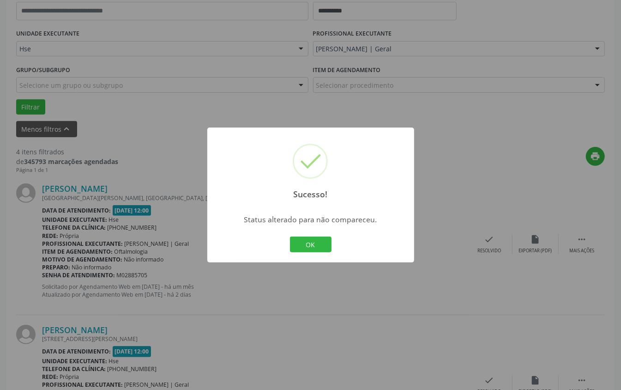
scroll to position [161, 0]
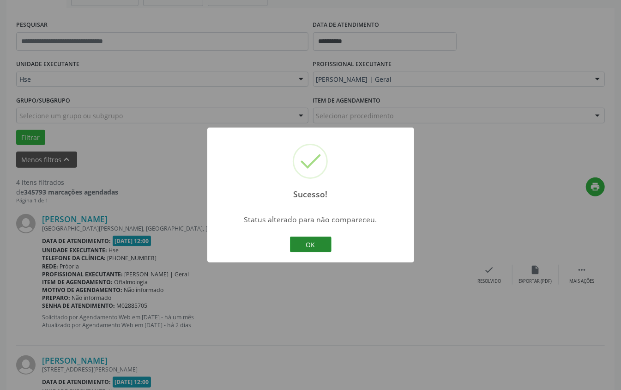
click at [308, 246] on button "OK" at bounding box center [311, 244] width 42 height 16
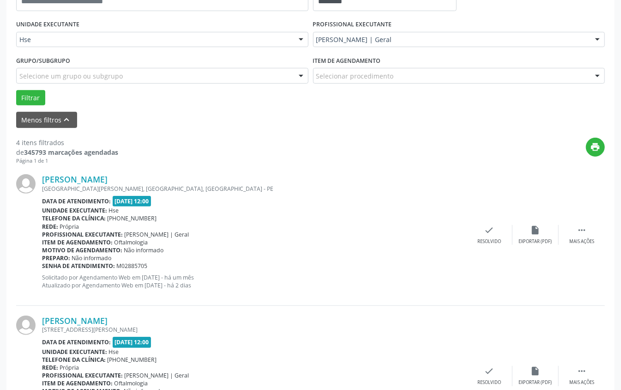
scroll to position [222, 0]
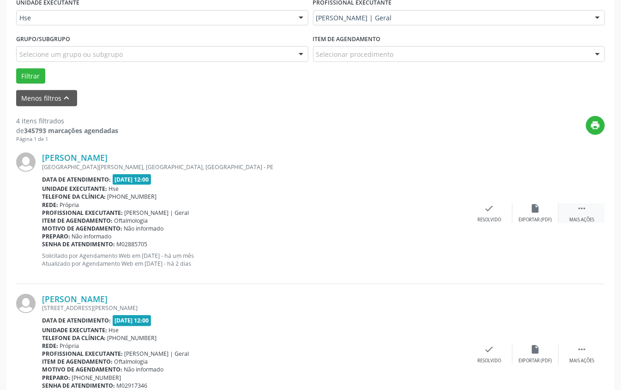
click at [582, 206] on icon "" at bounding box center [582, 208] width 10 height 10
click at [537, 209] on icon "alarm_off" at bounding box center [536, 208] width 10 height 10
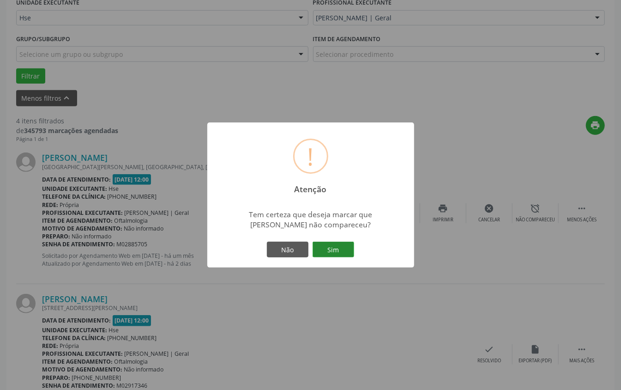
click at [335, 247] on button "Sim" at bounding box center [334, 249] width 42 height 16
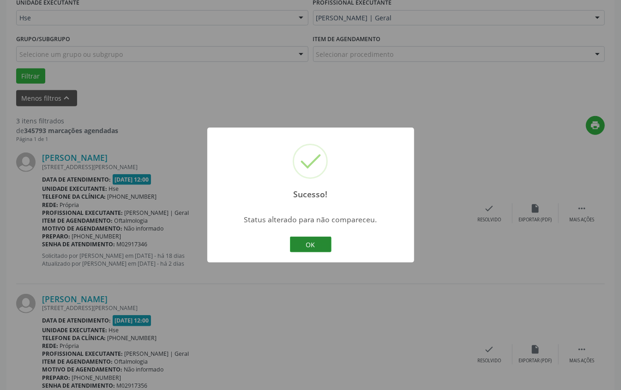
click at [309, 239] on button "OK" at bounding box center [311, 244] width 42 height 16
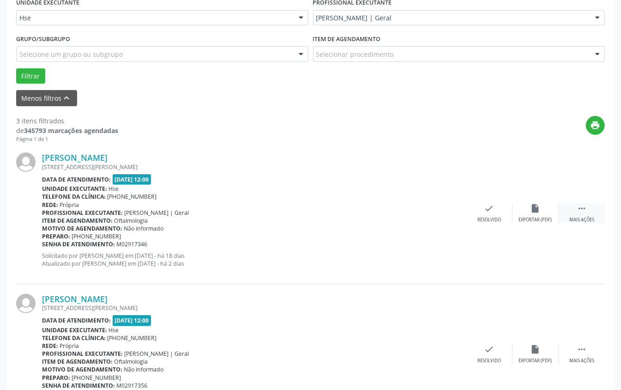
click at [577, 205] on icon "" at bounding box center [582, 208] width 10 height 10
click at [536, 207] on icon "alarm_off" at bounding box center [536, 208] width 10 height 10
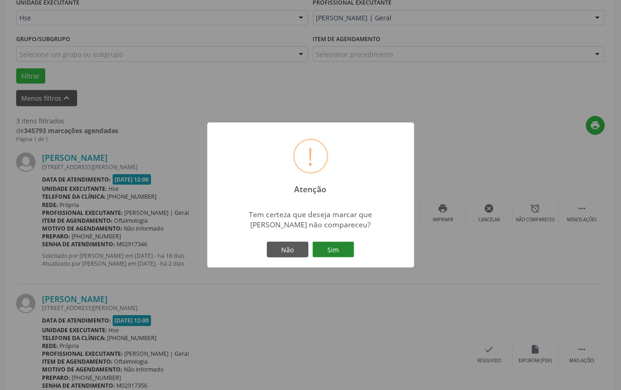
click at [333, 247] on button "Sim" at bounding box center [334, 249] width 42 height 16
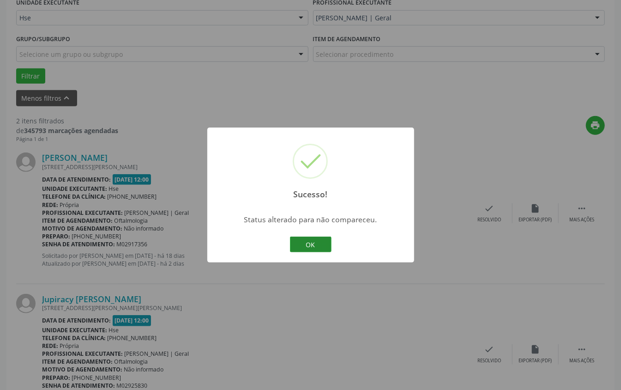
click at [313, 243] on button "OK" at bounding box center [311, 244] width 42 height 16
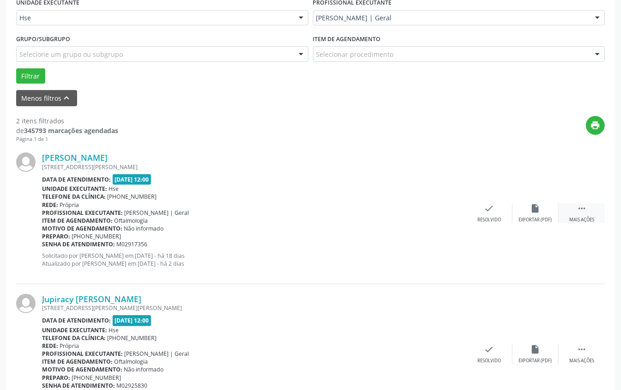
click at [578, 207] on icon "" at bounding box center [582, 208] width 10 height 10
click at [534, 207] on icon "alarm_off" at bounding box center [536, 208] width 10 height 10
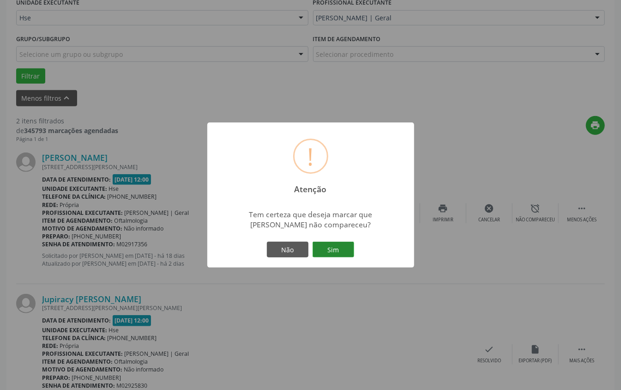
click at [329, 247] on button "Sim" at bounding box center [334, 249] width 42 height 16
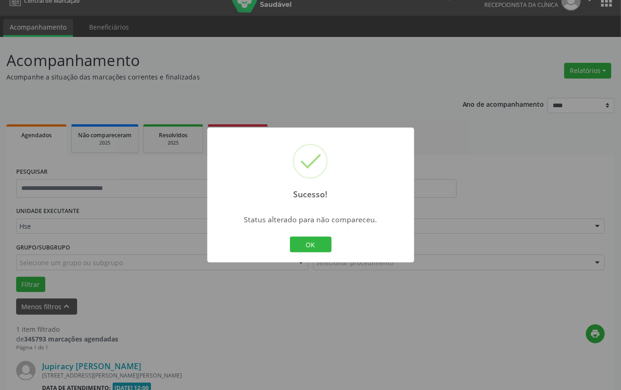
scroll to position [132, 0]
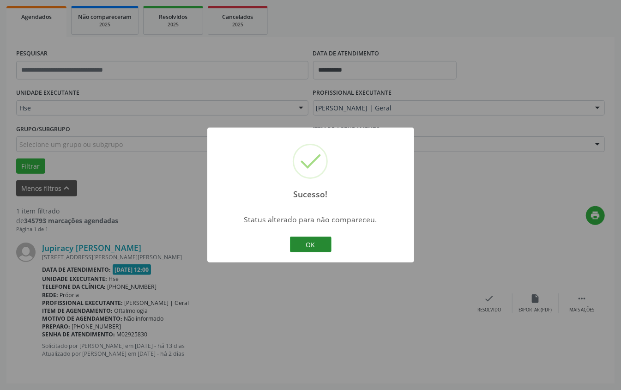
click at [308, 243] on button "OK" at bounding box center [311, 244] width 42 height 16
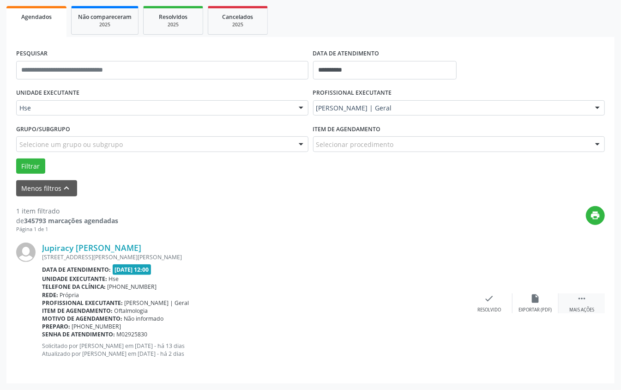
click at [577, 294] on icon "" at bounding box center [582, 298] width 10 height 10
click at [535, 294] on icon "alarm_off" at bounding box center [536, 298] width 10 height 10
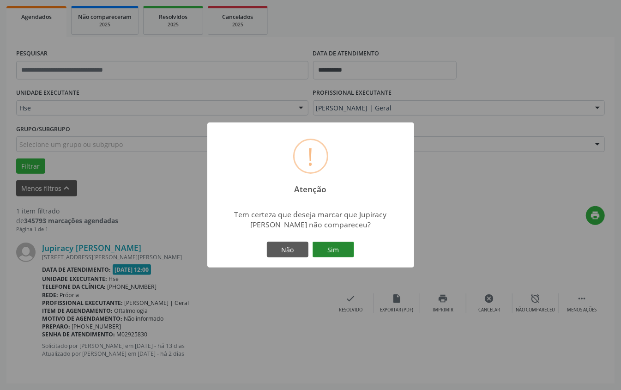
click at [332, 247] on button "Sim" at bounding box center [334, 249] width 42 height 16
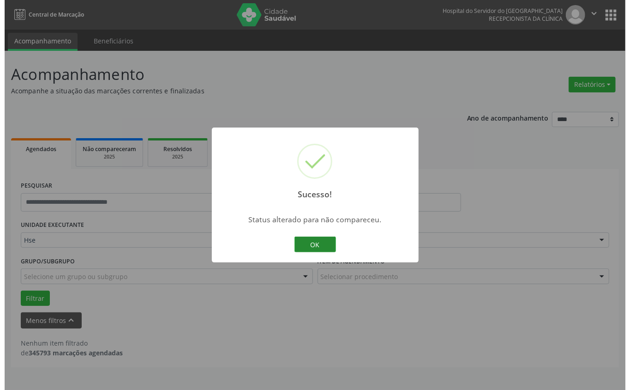
scroll to position [0, 0]
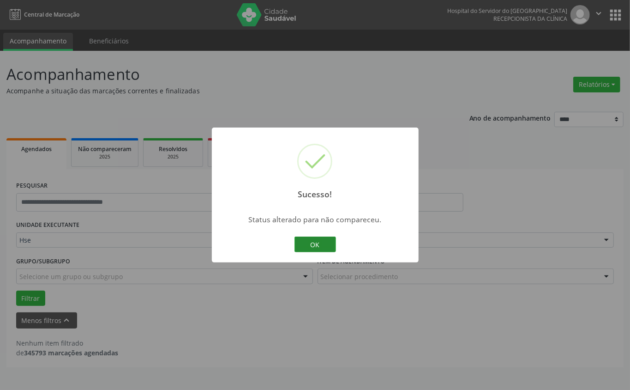
click at [317, 237] on button "OK" at bounding box center [316, 244] width 42 height 16
